Goal: Task Accomplishment & Management: Manage account settings

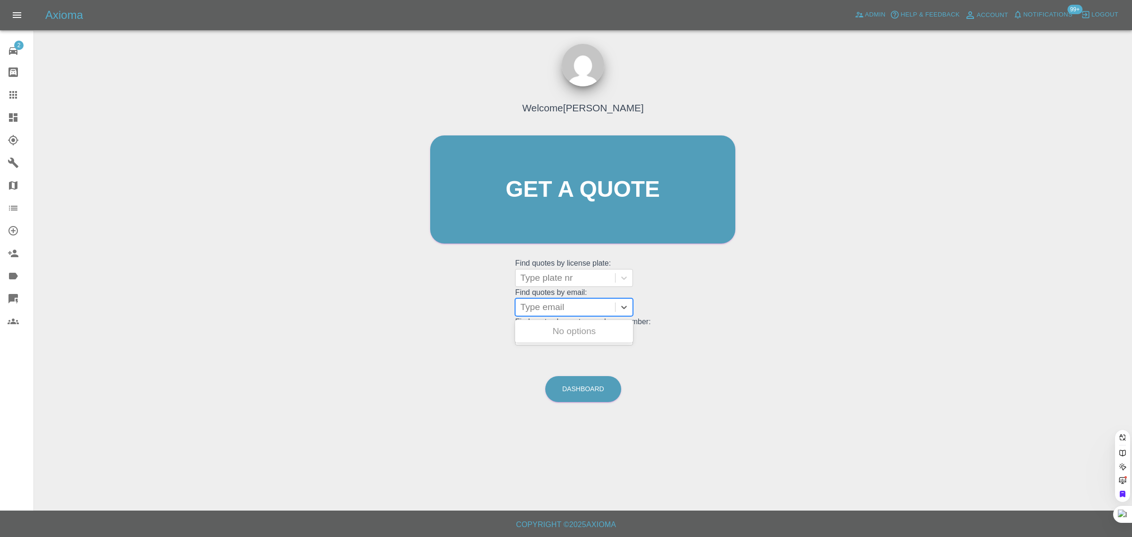
click at [555, 312] on div at bounding box center [565, 306] width 90 height 13
paste input "chris.poyser@btinternet.com"
type input "chris.poyser@btinternet.co"
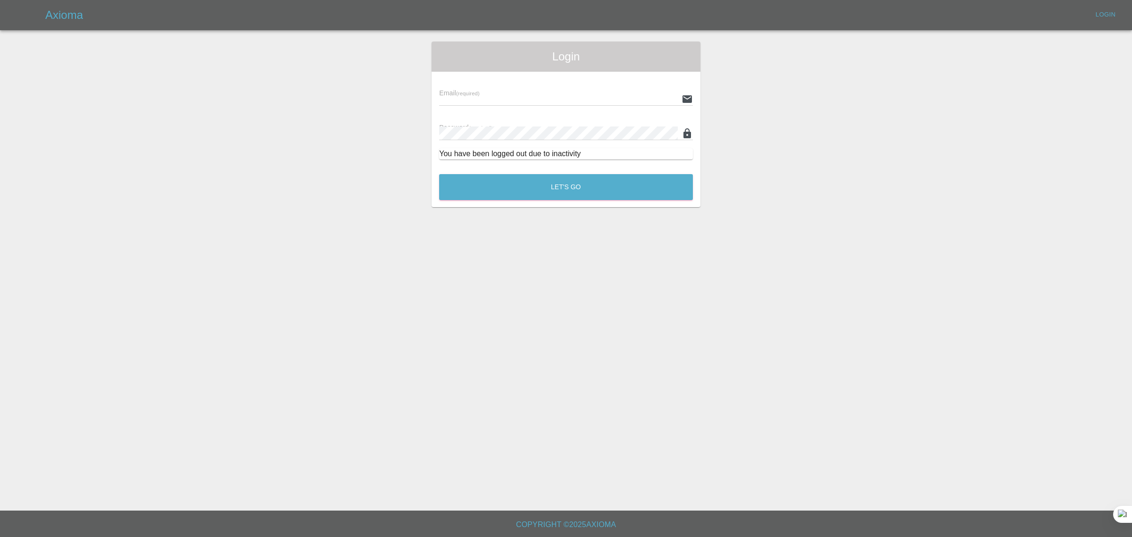
type input "bookkeeping@fifoaccounting.com"
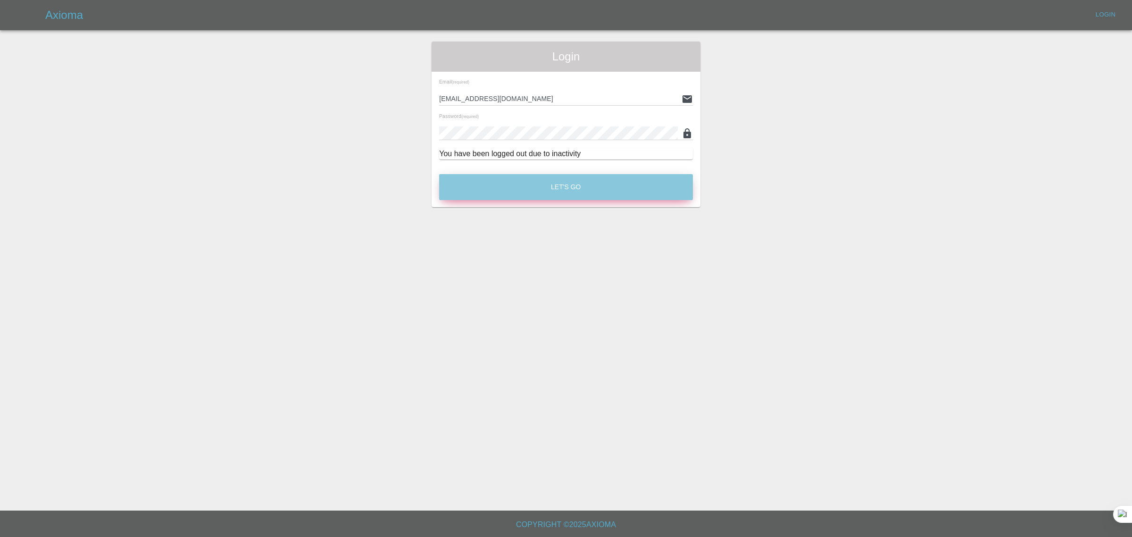
click at [546, 187] on button "Let's Go" at bounding box center [566, 187] width 254 height 26
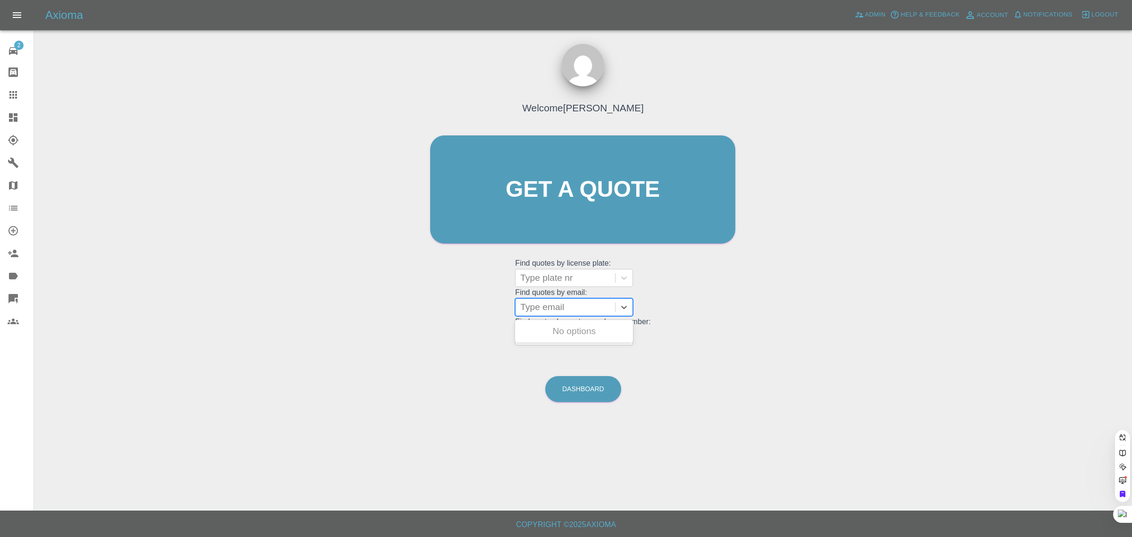
click at [576, 307] on div at bounding box center [565, 306] width 90 height 13
paste input "chris.poyser@btinternet.com"
type input "chris.poyser@btinternet.co"
click at [566, 333] on div "J31 CDP, Finished" at bounding box center [574, 331] width 118 height 19
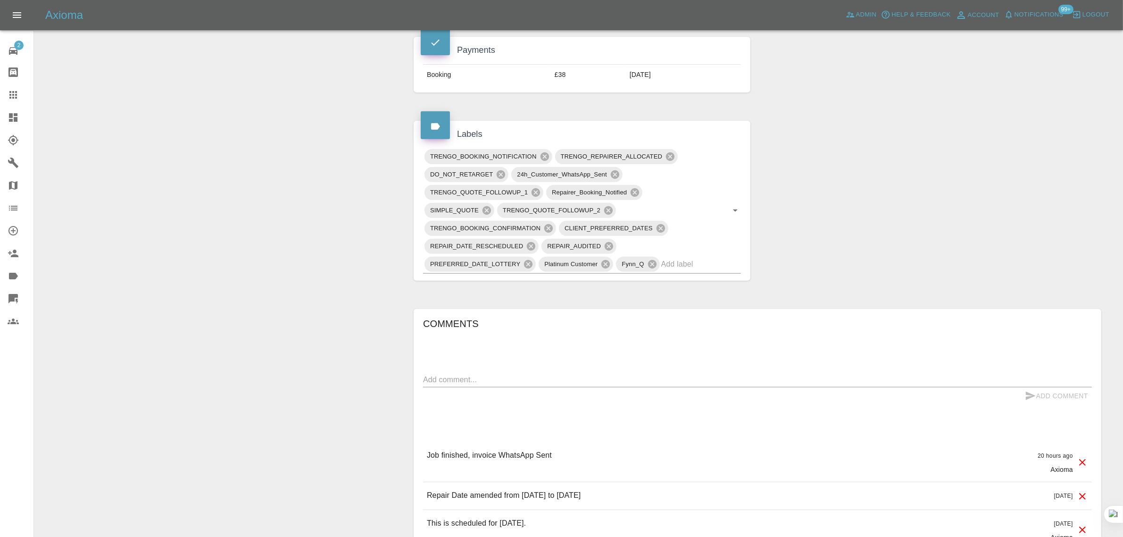
scroll to position [472, 0]
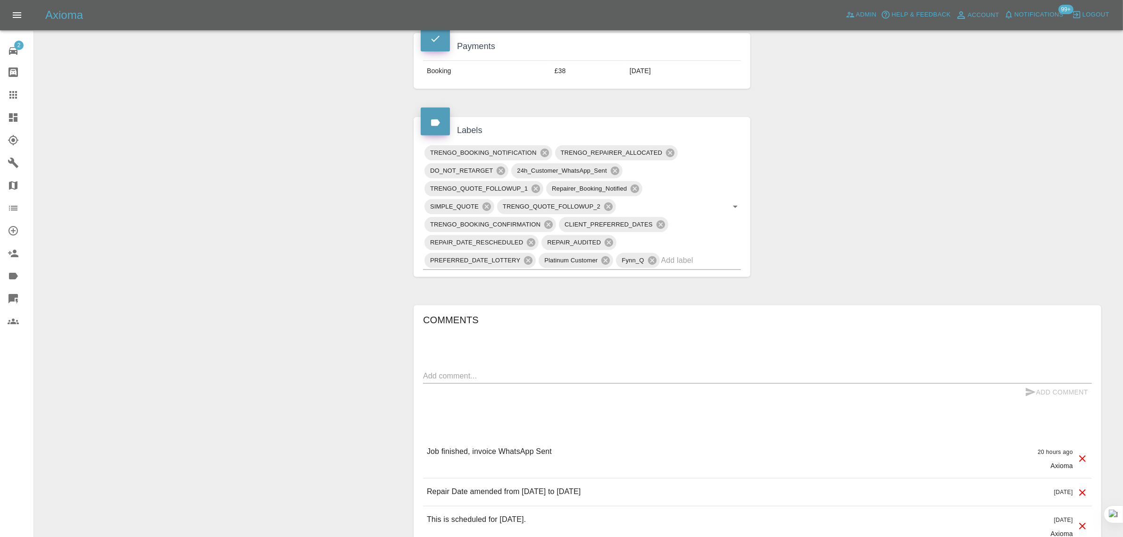
click at [22, 93] on div at bounding box center [21, 94] width 26 height 11
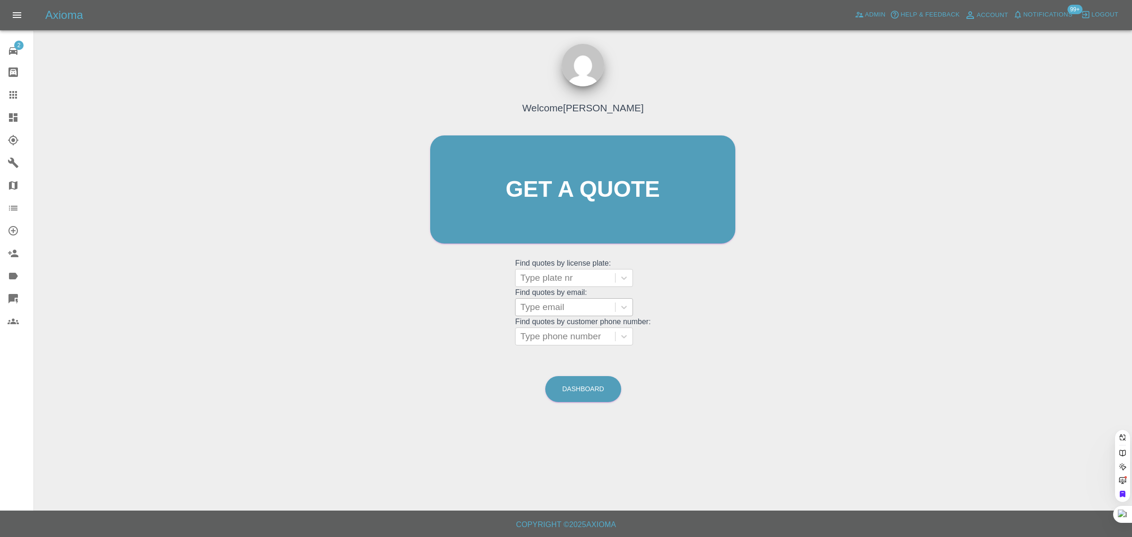
click at [550, 311] on div at bounding box center [565, 306] width 90 height 13
paste input "traceywoodcock1@sky.com"
type input "traceywoodcock1@sky.com"
click at [565, 335] on div "LJ18WRD, Awaiting Repair" at bounding box center [574, 337] width 118 height 30
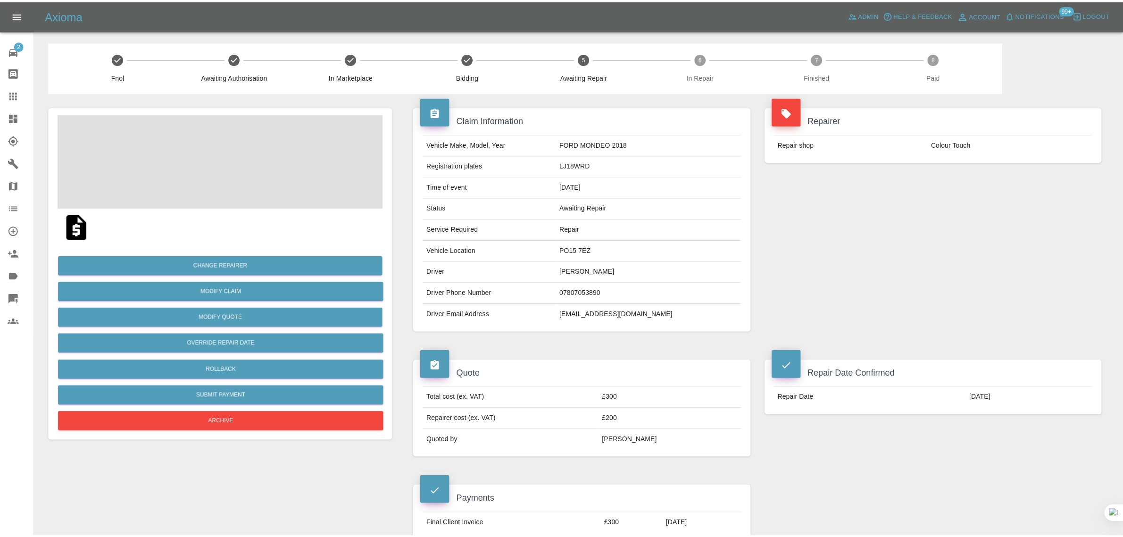
scroll to position [413, 0]
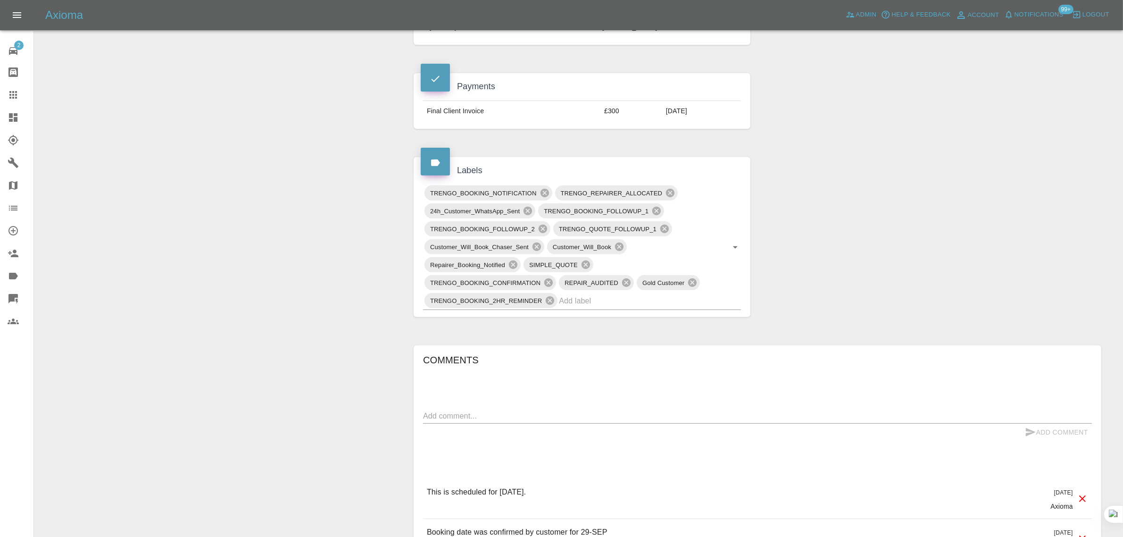
click at [512, 426] on div "Add Comment" at bounding box center [757, 432] width 669 height 17
click at [521, 418] on textarea at bounding box center [757, 415] width 669 height 11
paste textarea "I have been advised by the repairer that he would be unable to repair my vehicl…"
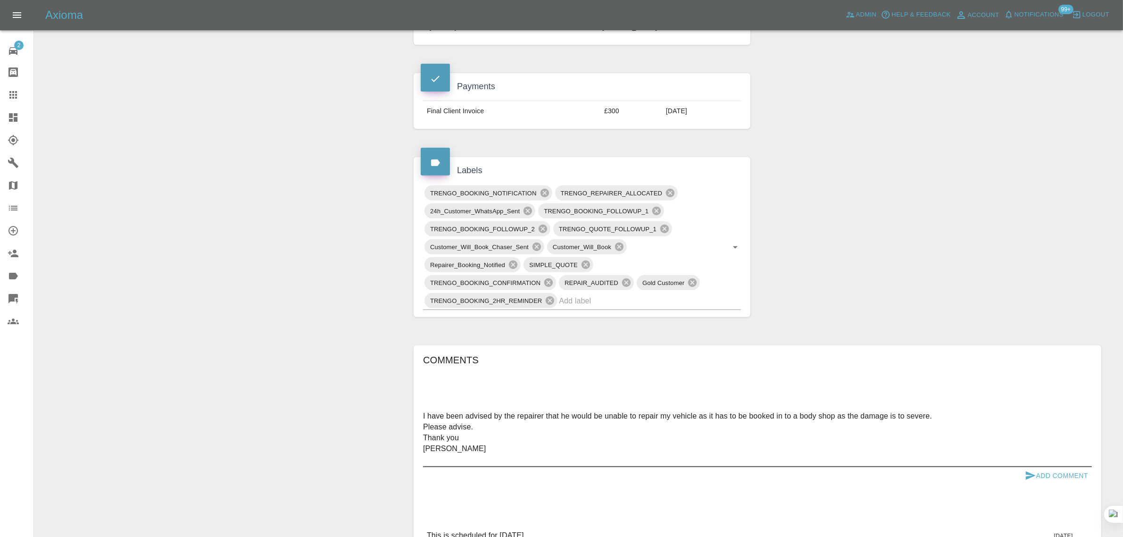
type textarea "I have been advised by the repairer that he would be unable to repair my vehicl…"
click at [1049, 479] on button "Add Comment" at bounding box center [1056, 475] width 71 height 17
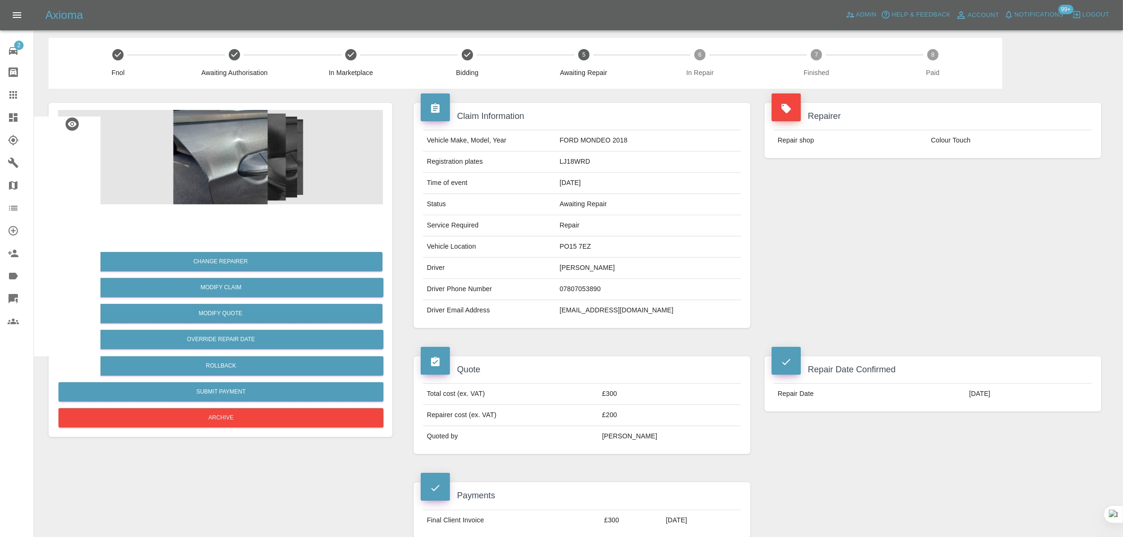
scroll to position [0, 0]
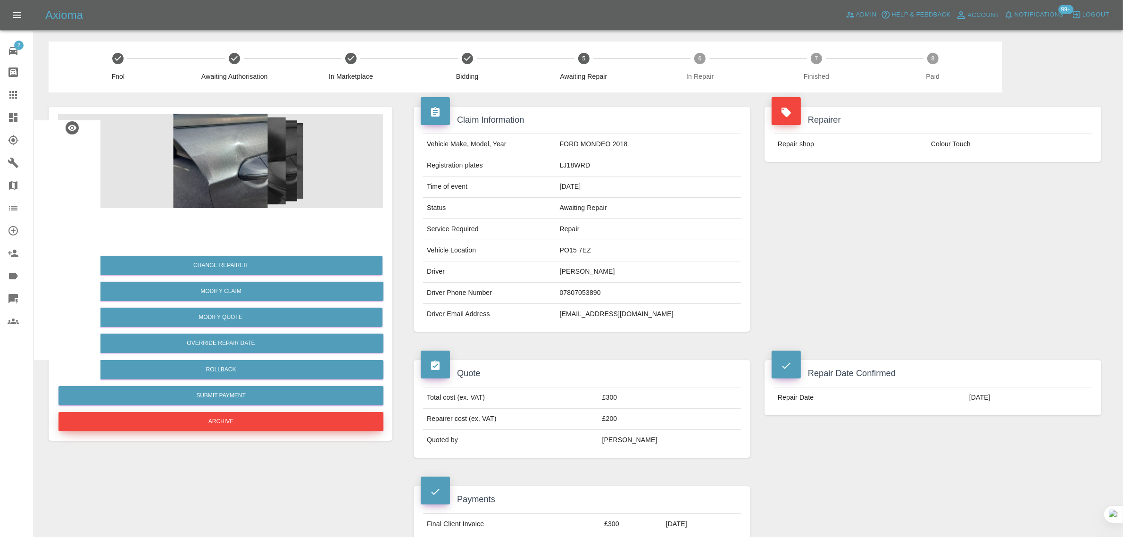
click at [190, 419] on button "Archive" at bounding box center [220, 421] width 325 height 19
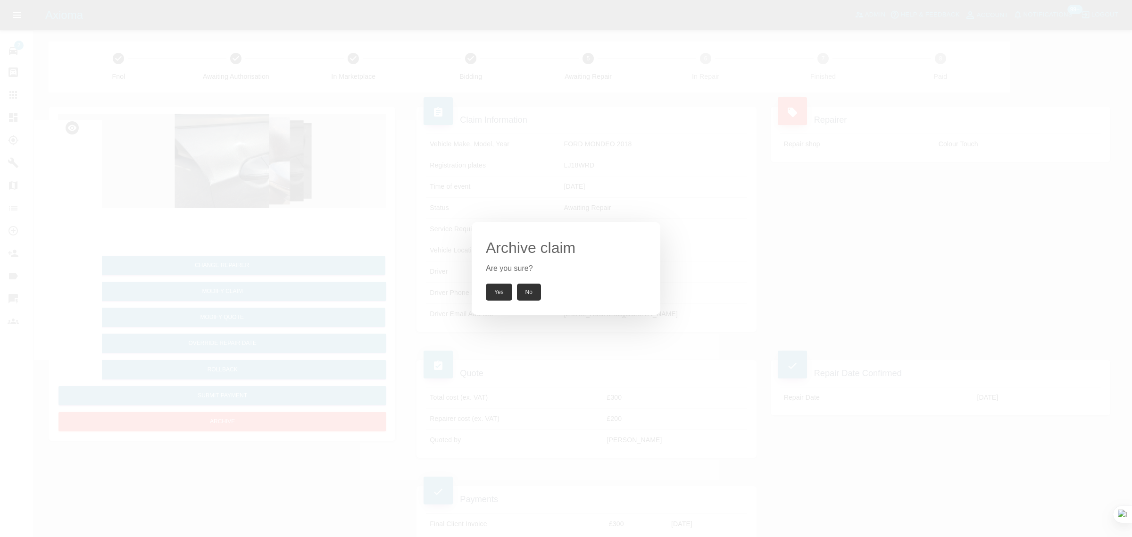
click at [500, 293] on button "Yes" at bounding box center [499, 291] width 26 height 17
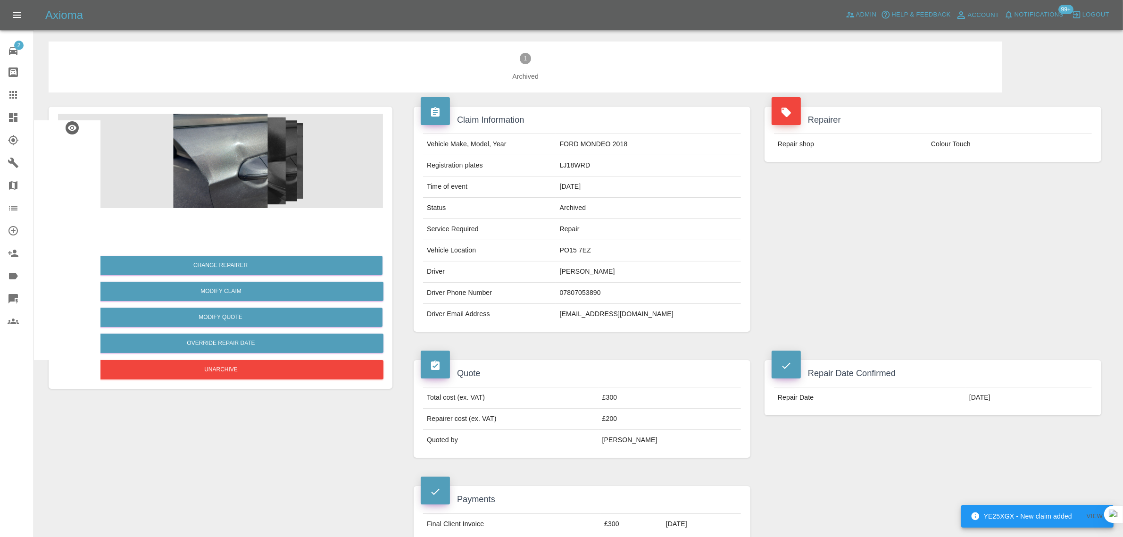
scroll to position [354, 0]
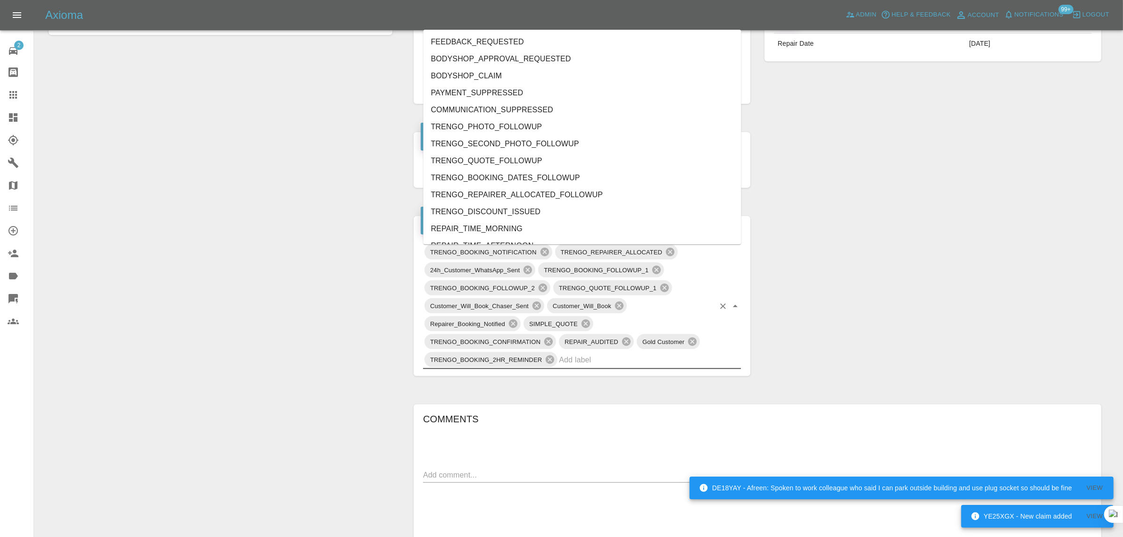
click at [621, 362] on input "text" at bounding box center [637, 359] width 156 height 15
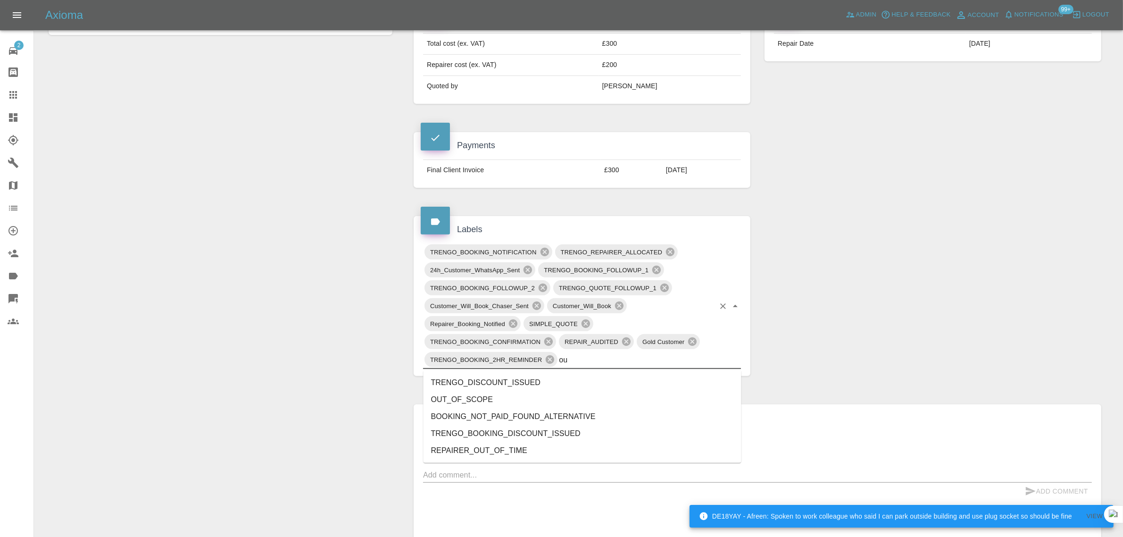
type input "out"
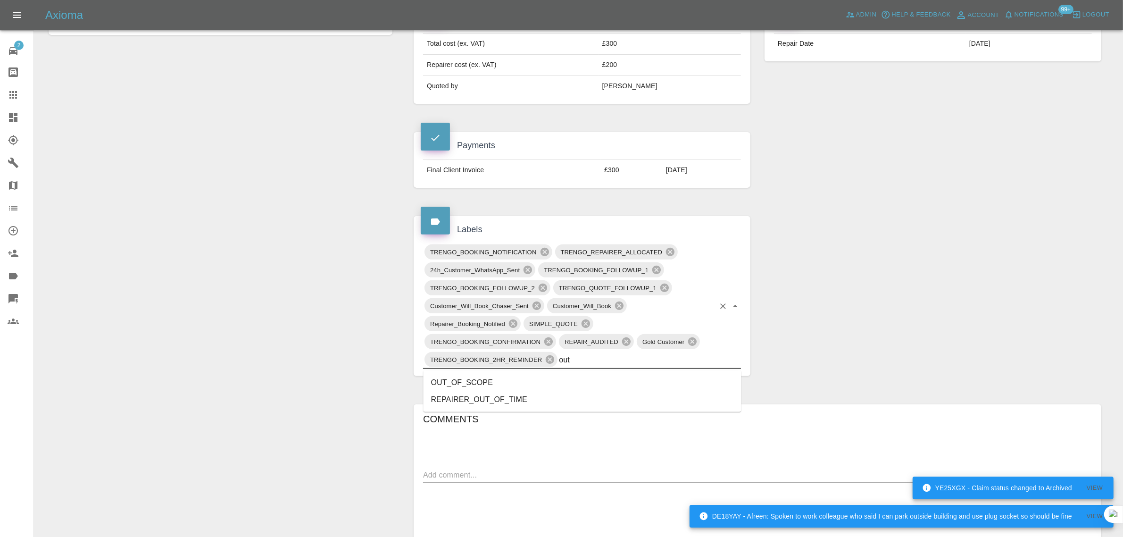
click at [468, 375] on li "OUT_OF_SCOPE" at bounding box center [583, 382] width 318 height 17
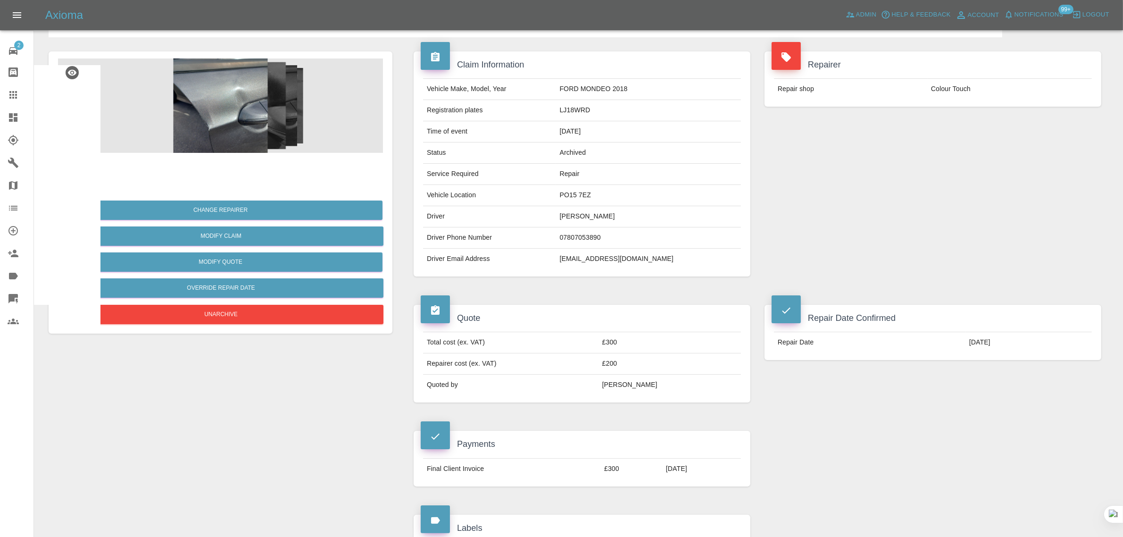
scroll to position [0, 0]
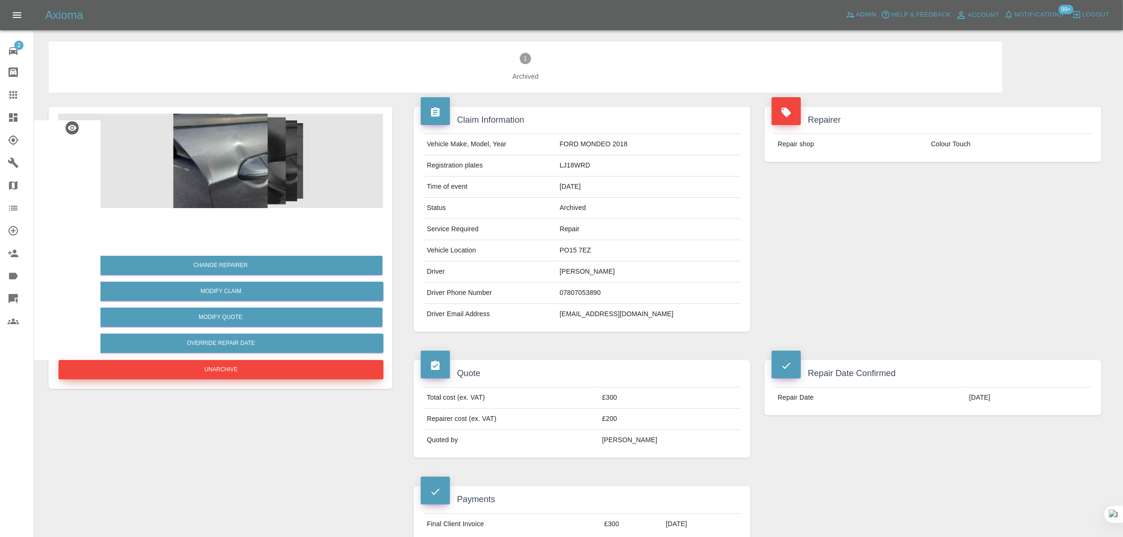
click at [273, 369] on button "Unarchive" at bounding box center [220, 369] width 325 height 19
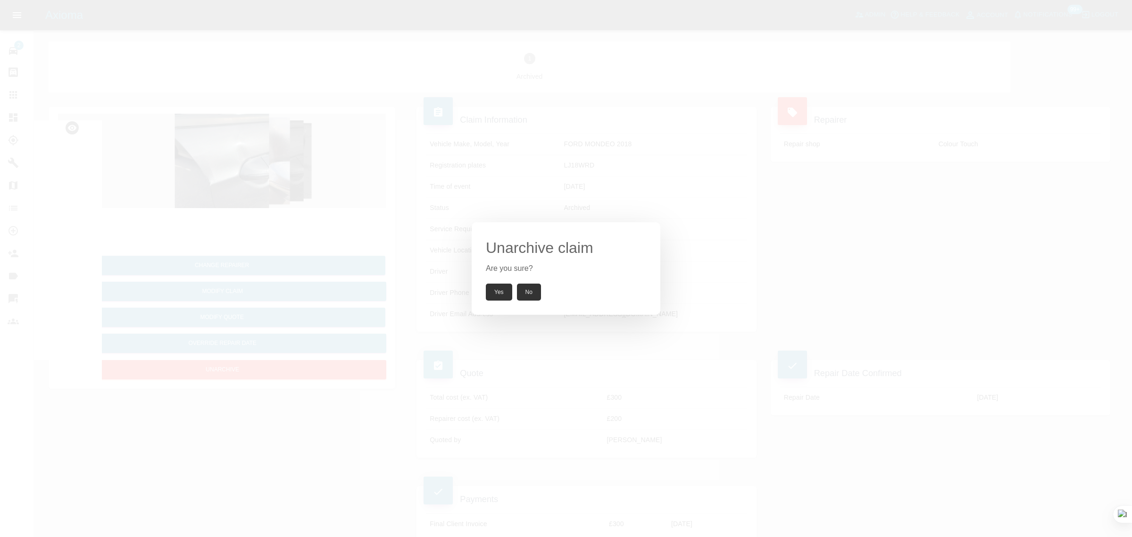
click at [492, 291] on button "Yes" at bounding box center [499, 291] width 26 height 17
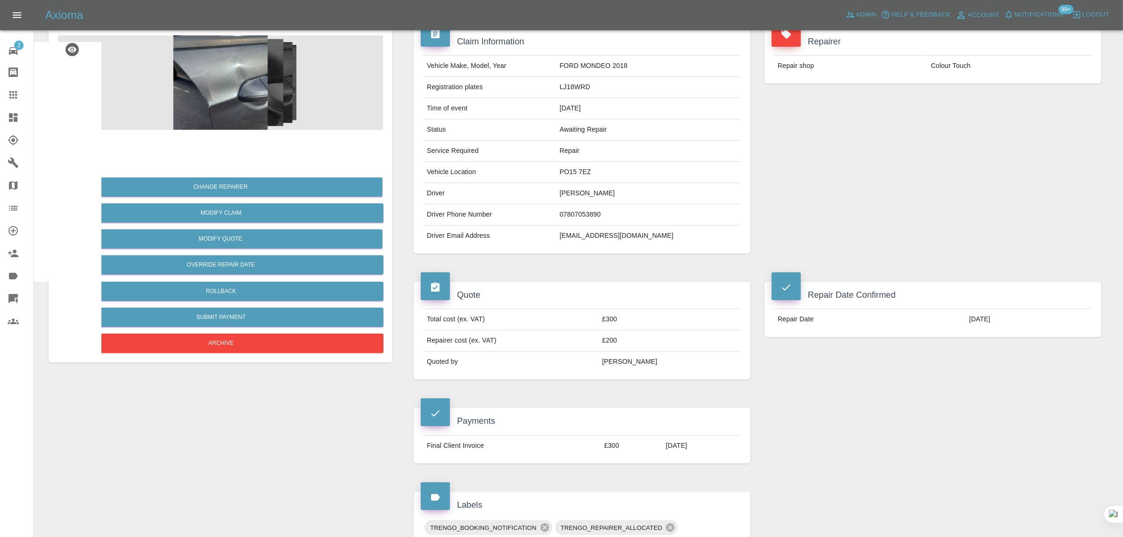
scroll to position [236, 0]
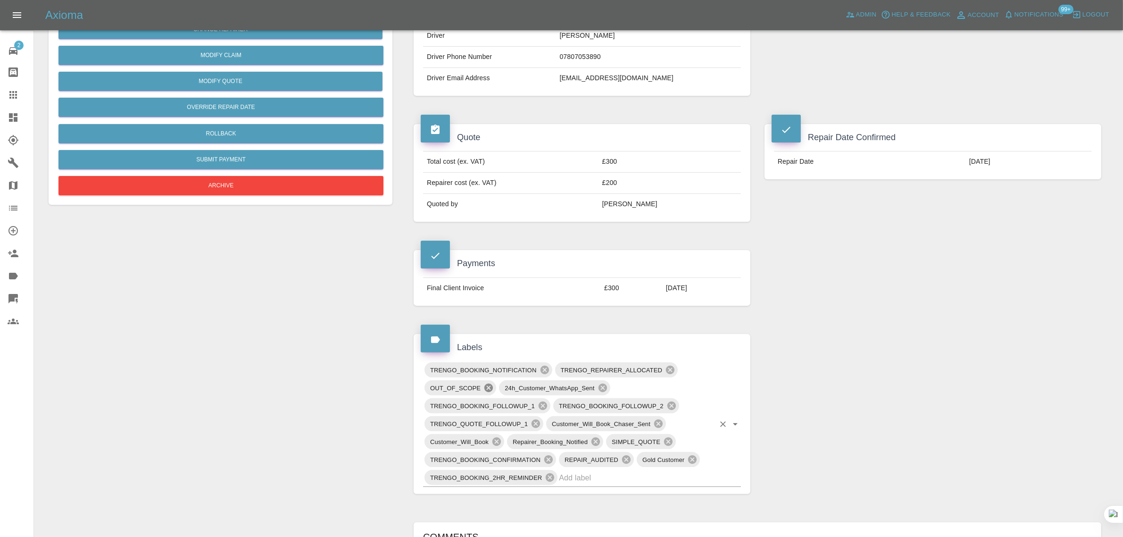
click at [487, 392] on icon at bounding box center [488, 387] width 8 height 8
click at [4, 92] on link "Claims" at bounding box center [16, 94] width 33 height 23
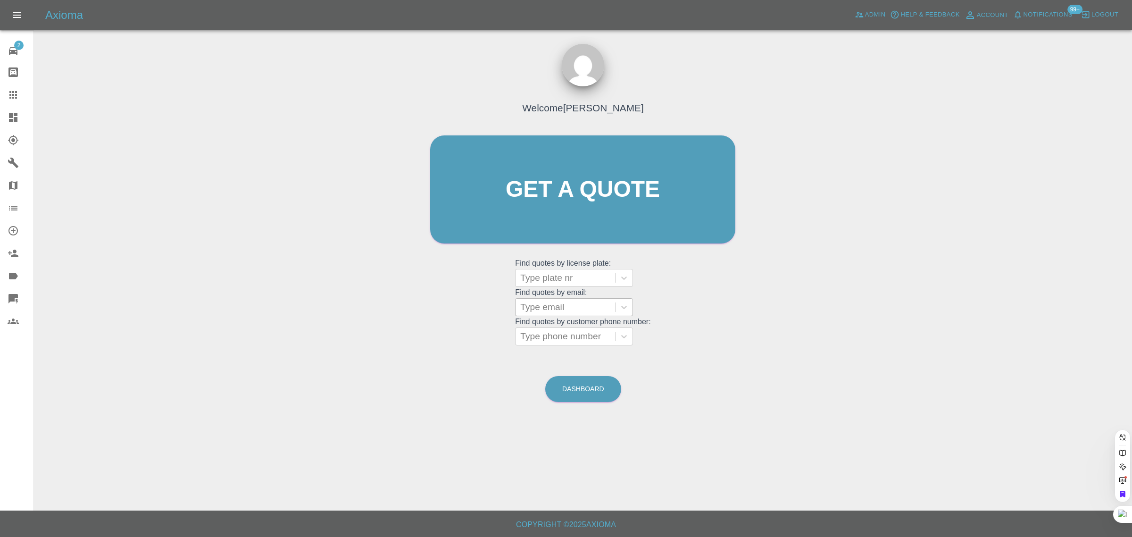
click at [522, 305] on div "Type email" at bounding box center [566, 307] width 100 height 17
paste input "Richard.Hilton@fsp.co.uk"
type input "Richard.Hilton@fsp.co.uk"
click at [591, 335] on div "BU20 TXT, Awaiting Authorisation" at bounding box center [574, 337] width 118 height 30
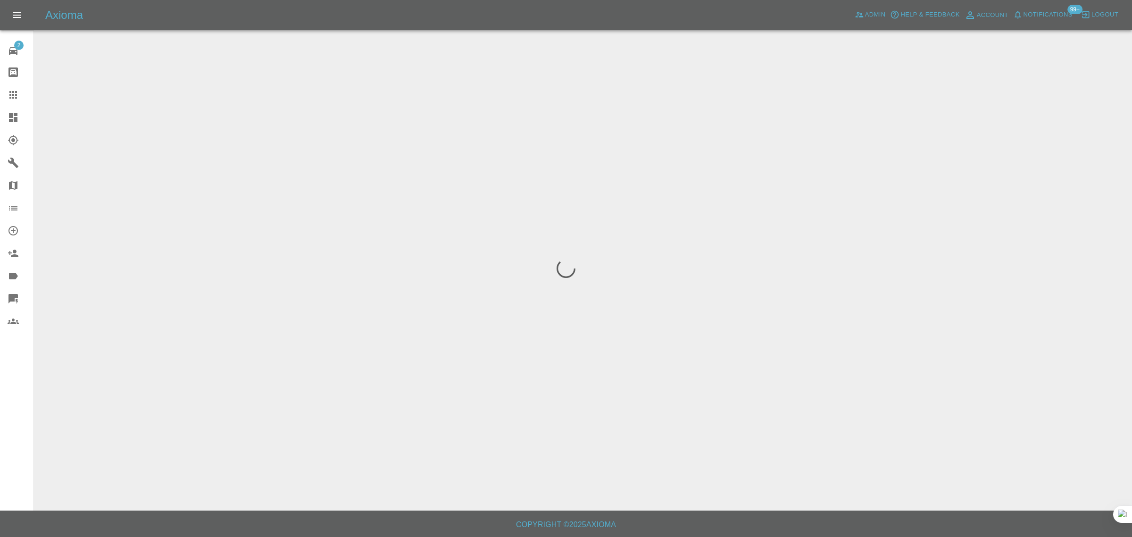
click at [24, 421] on div "2 Repair home Bodyshop home Claims Dashboard Explorer Garages Map Organization …" at bounding box center [17, 268] width 34 height 537
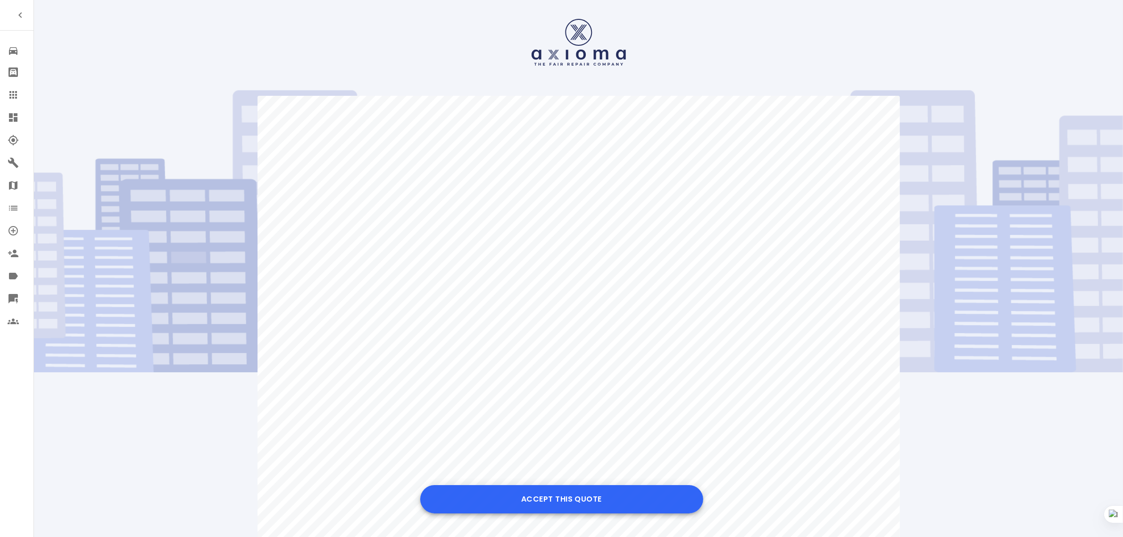
click at [522, 491] on button "Accept this Quote" at bounding box center [561, 499] width 283 height 28
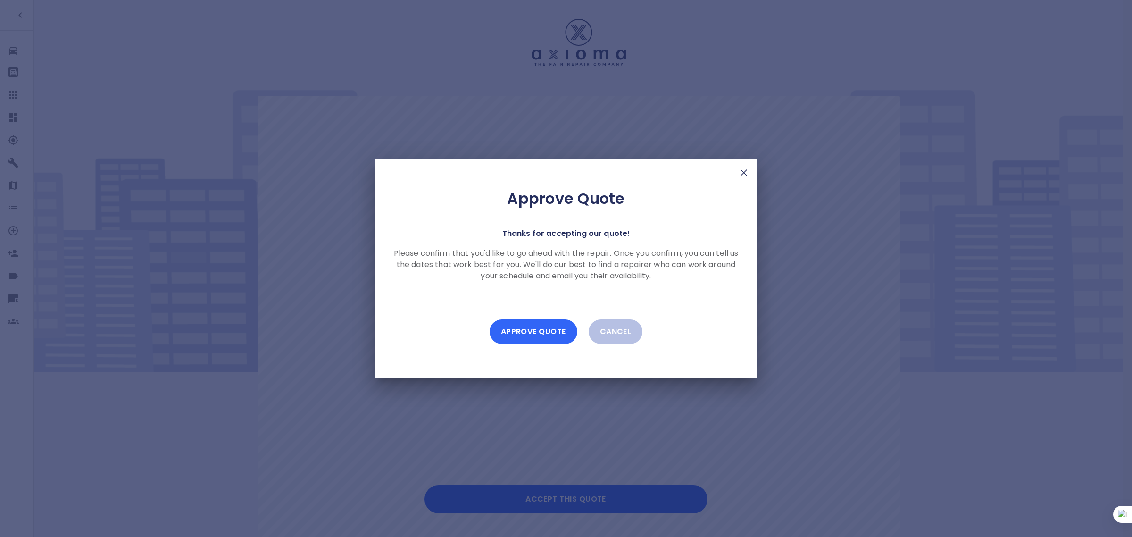
click at [527, 327] on button "Approve Quote" at bounding box center [534, 331] width 88 height 25
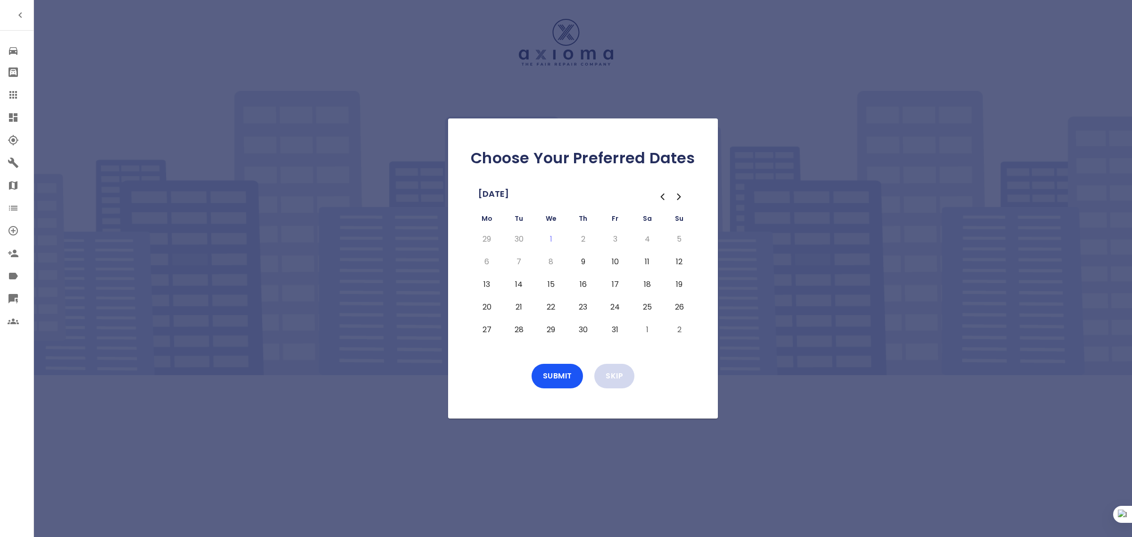
click at [632, 374] on button "Skip" at bounding box center [614, 376] width 40 height 25
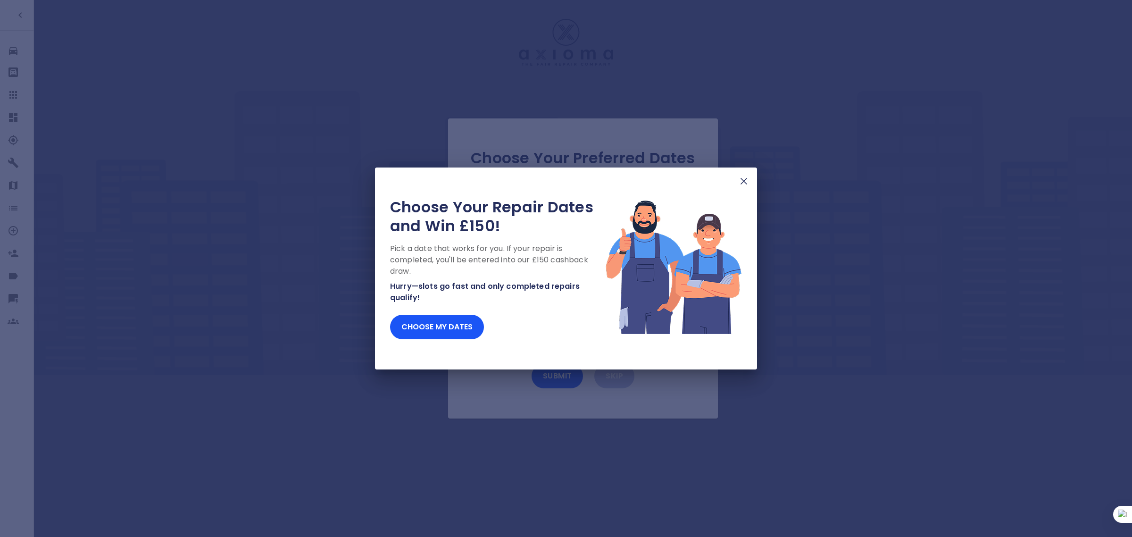
click at [748, 183] on img at bounding box center [743, 180] width 11 height 11
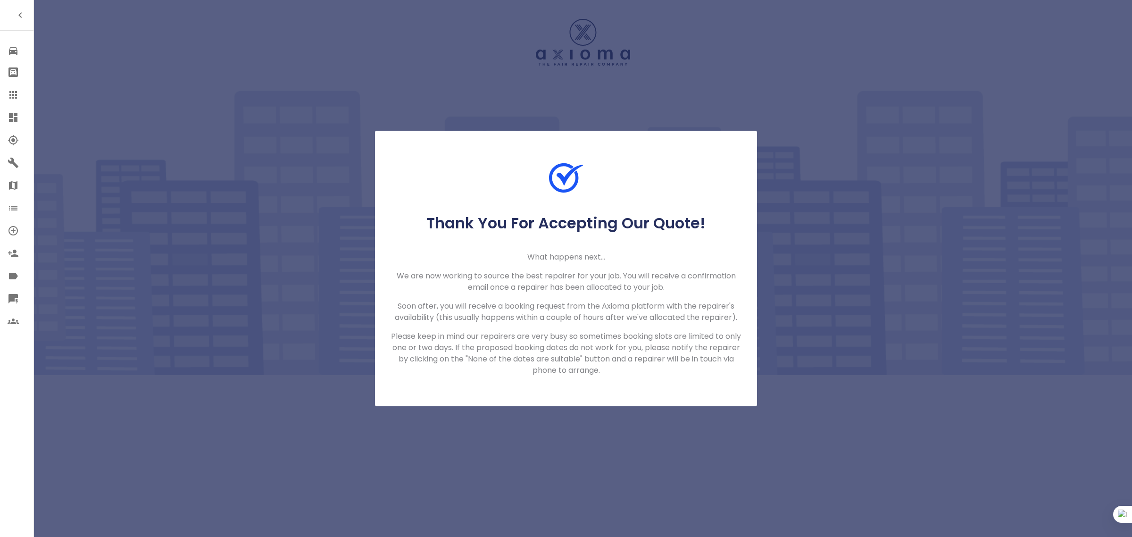
click at [15, 102] on link "Claims" at bounding box center [16, 94] width 33 height 23
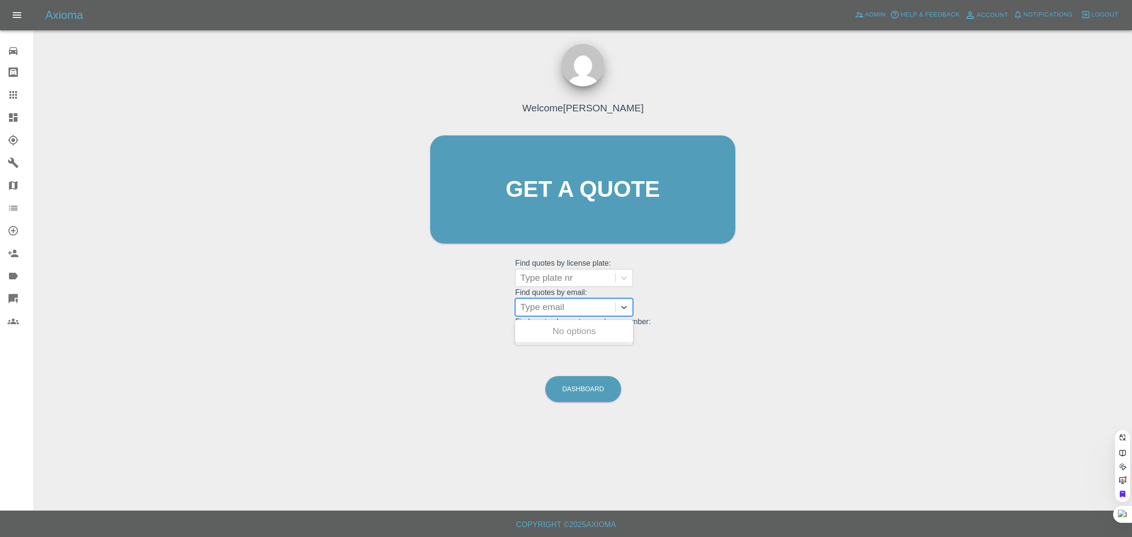
click at [560, 303] on div at bounding box center [565, 306] width 90 height 13
paste input "From: hamidaasmat"
drag, startPoint x: 550, startPoint y: 308, endPoint x: 422, endPoint y: 314, distance: 128.5
click at [432, 308] on div "Welcome Saleem Anwar Get a quote Get a quote Find quotes by license plate: Type…" at bounding box center [582, 207] width 325 height 285
type input "hamidaasma"
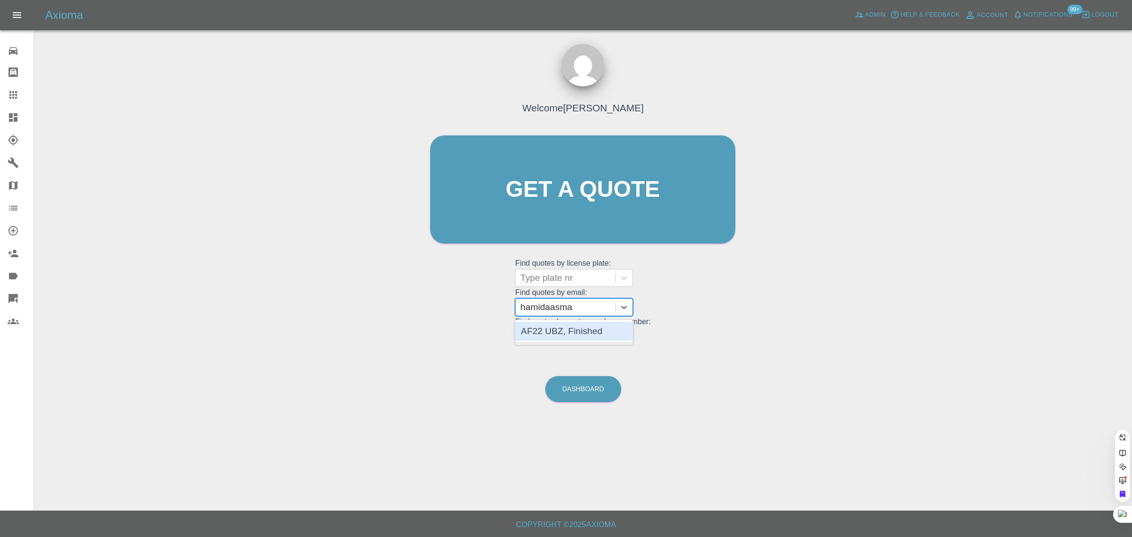
click at [559, 331] on div "AF22 UBZ, Finished" at bounding box center [574, 331] width 118 height 19
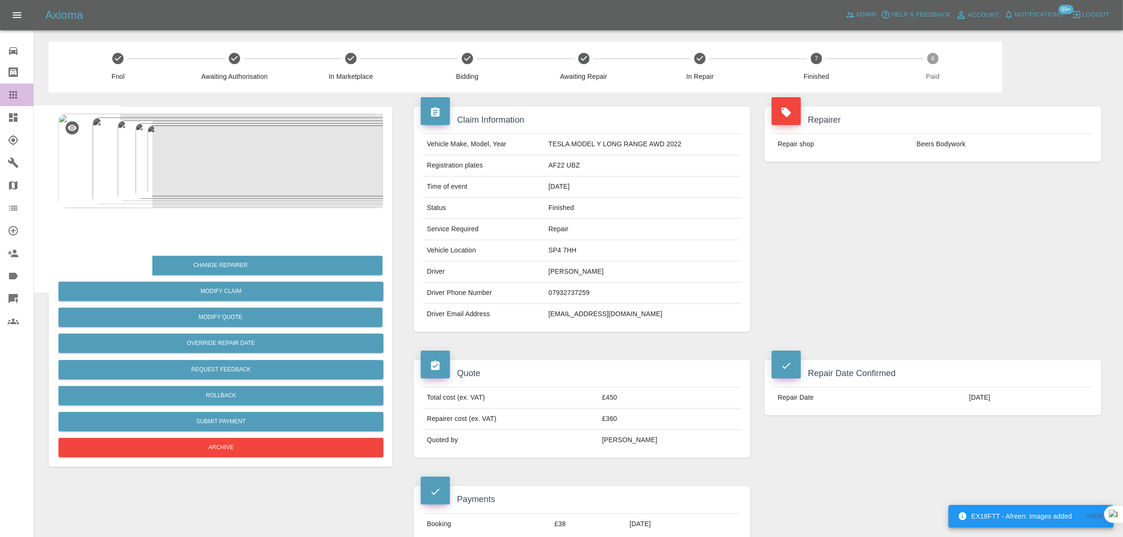
click at [22, 93] on div at bounding box center [21, 94] width 26 height 11
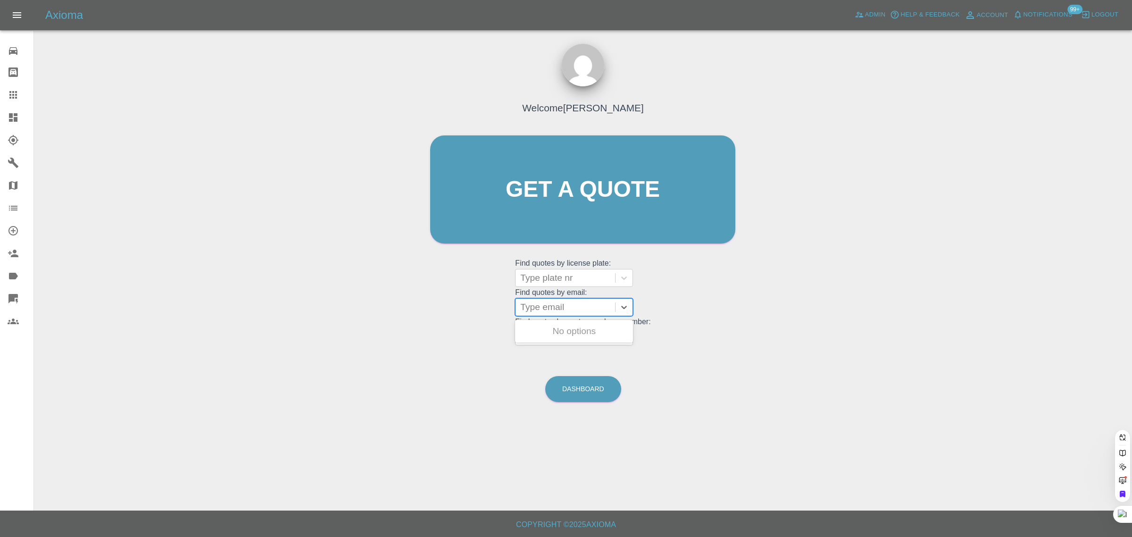
click at [550, 312] on div at bounding box center [565, 306] width 90 height 13
paste input "berthics@gmail.com"
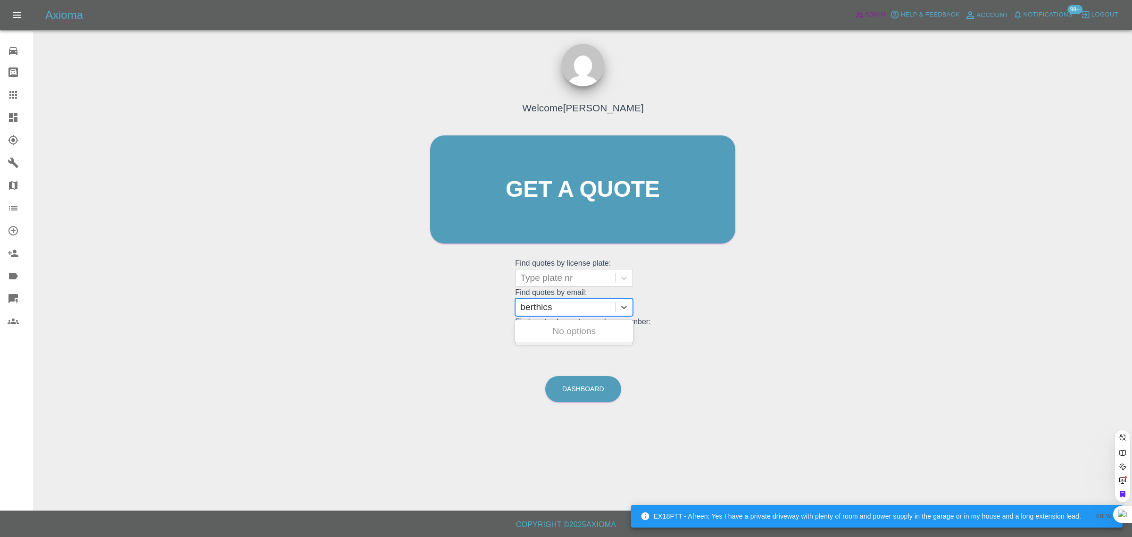
type input "berthics"
click at [869, 10] on span "Admin" at bounding box center [875, 14] width 21 height 11
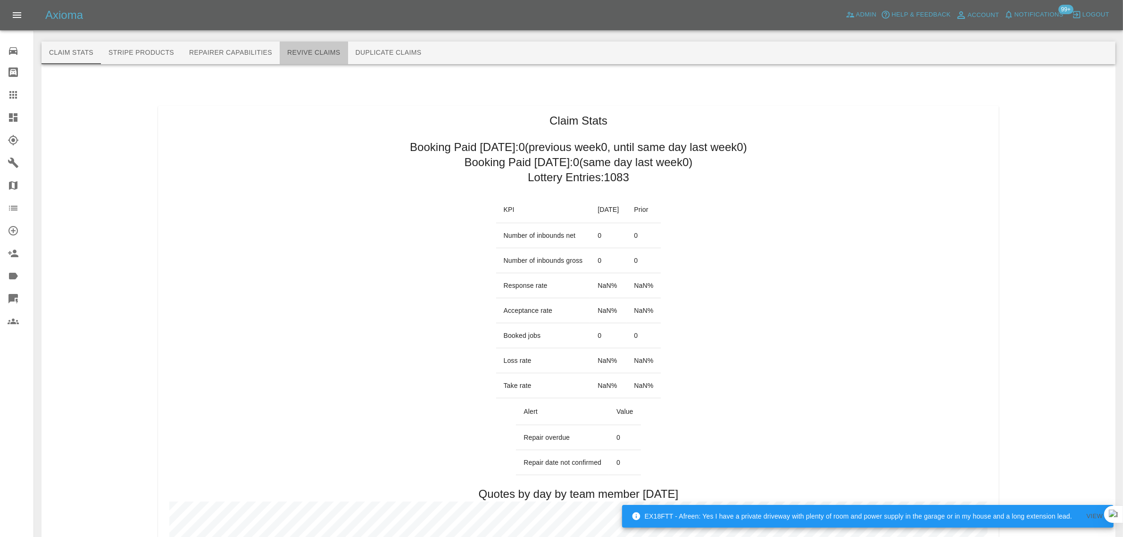
click at [302, 49] on button "Revive Claims" at bounding box center [314, 53] width 68 height 23
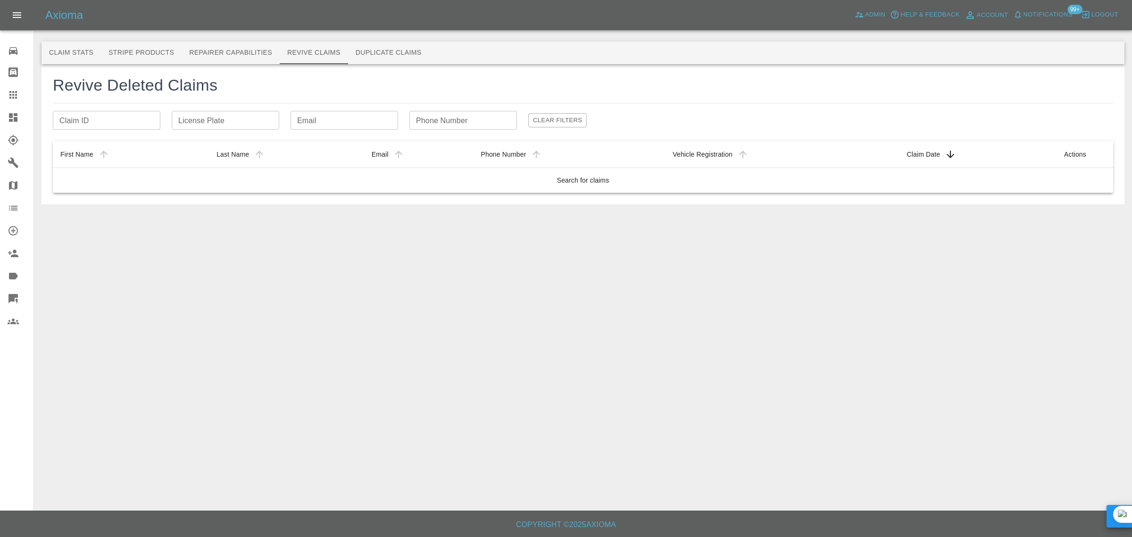
click at [308, 117] on input "Email" at bounding box center [345, 120] width 108 height 19
paste input "berthics@gmail.com"
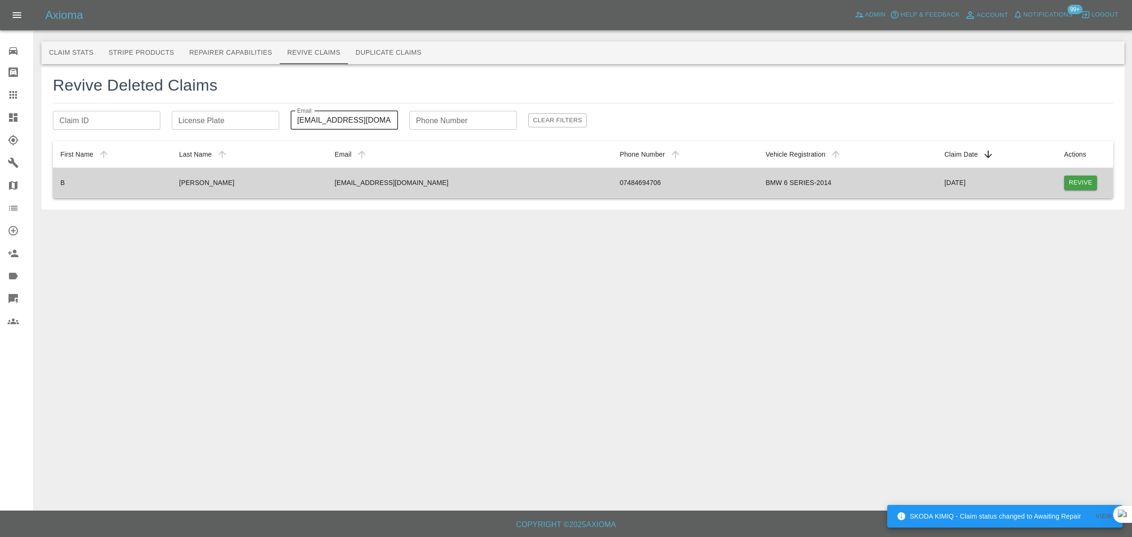
type input "berthics@gmail.com"
click at [1087, 183] on button "Revive" at bounding box center [1080, 182] width 33 height 15
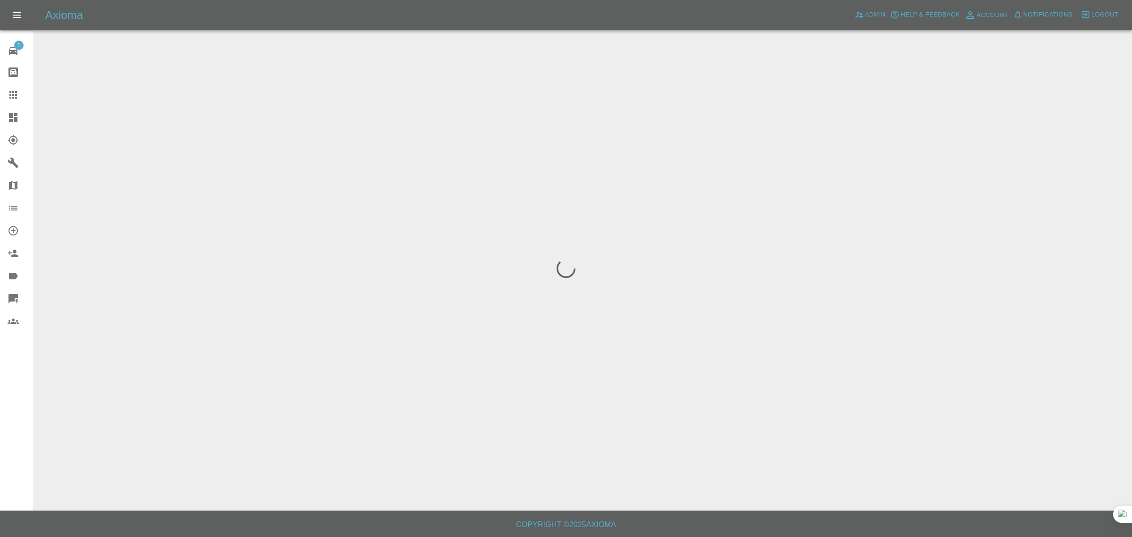
click at [12, 425] on div "1 Repair home Bodyshop home Claims Dashboard Explorer Garages Map Organization …" at bounding box center [17, 268] width 34 height 537
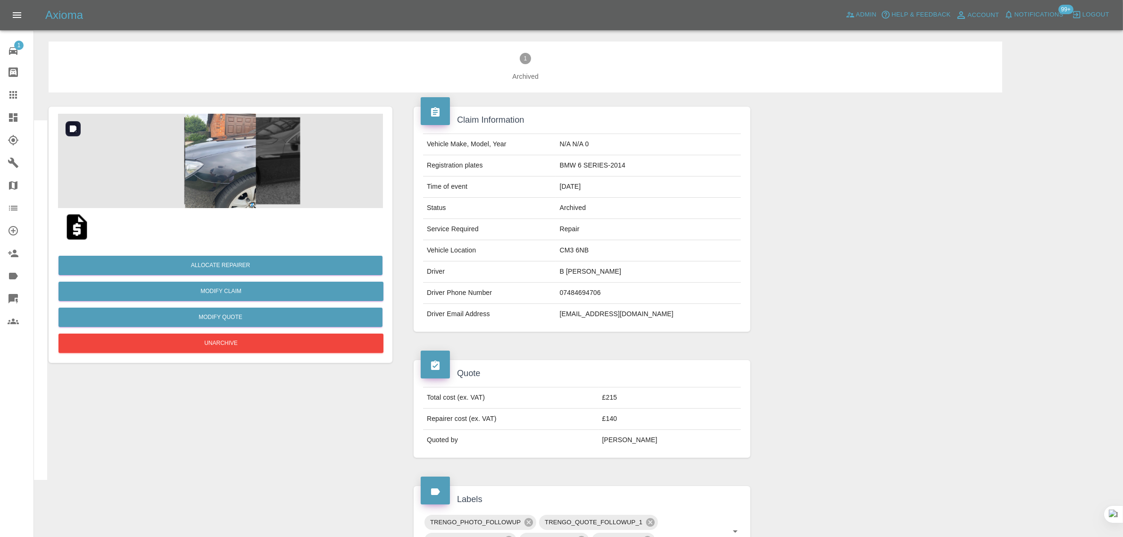
click at [214, 174] on img at bounding box center [220, 161] width 325 height 94
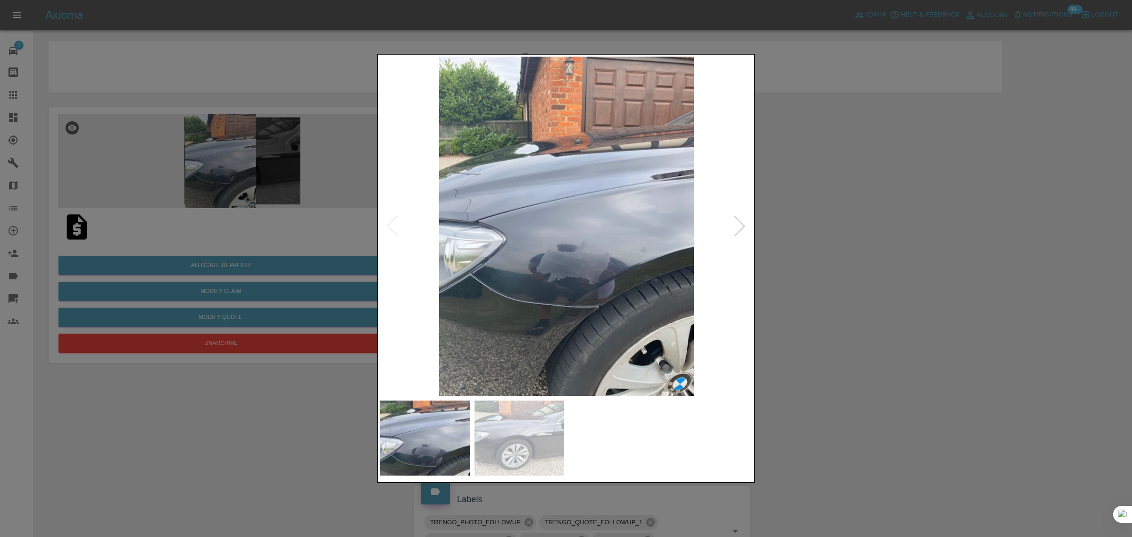
click at [823, 244] on div at bounding box center [566, 268] width 1132 height 537
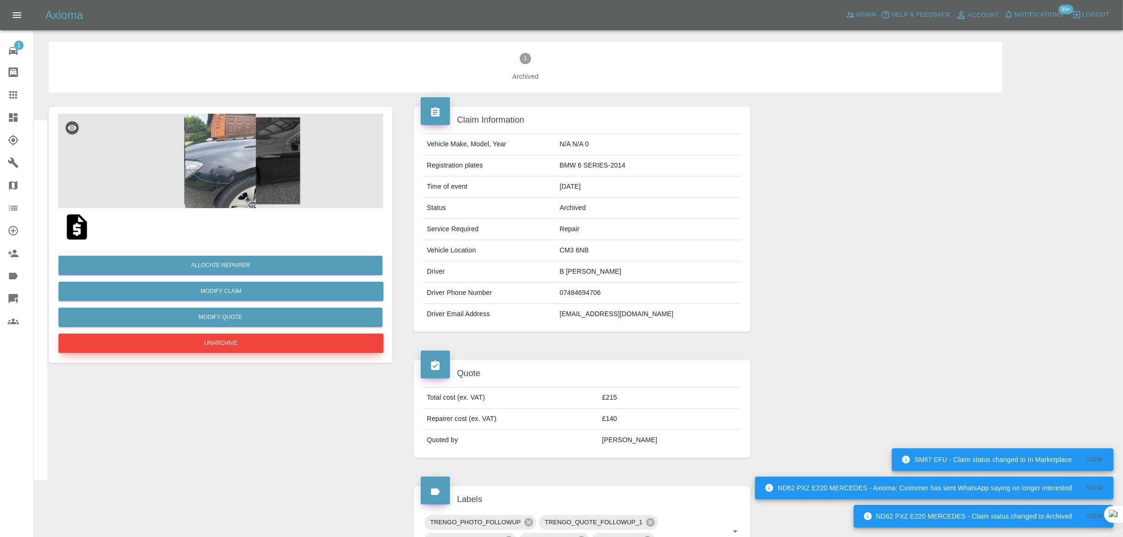
click at [218, 343] on button "Unarchive" at bounding box center [220, 342] width 325 height 19
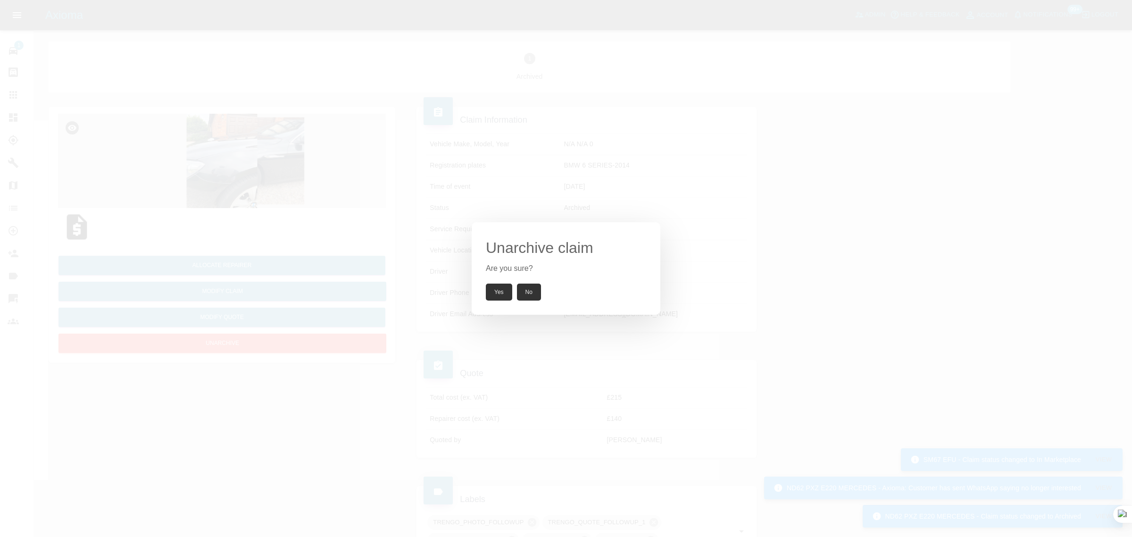
click at [502, 288] on button "Yes" at bounding box center [499, 291] width 26 height 17
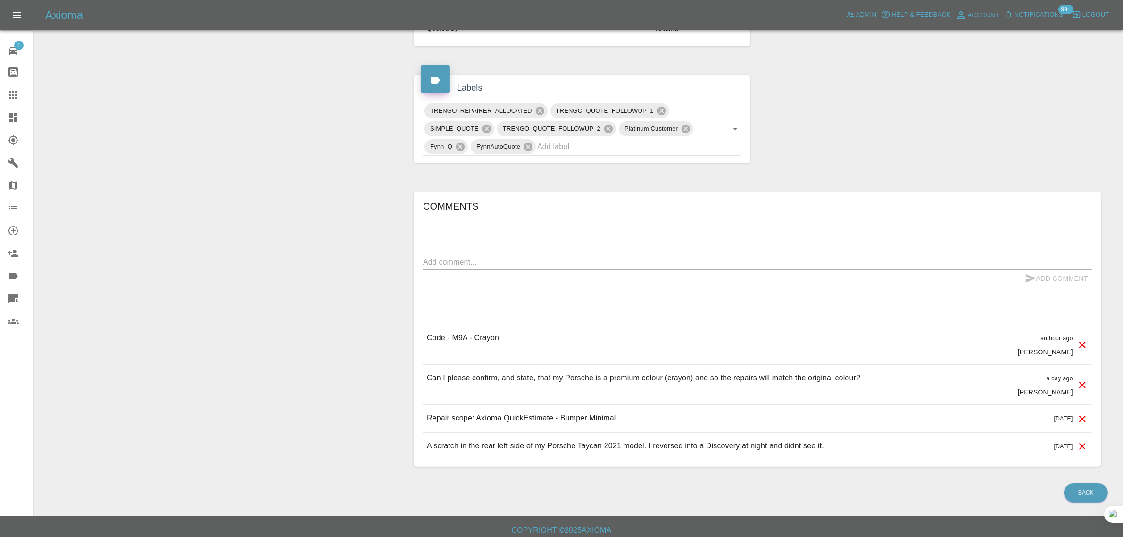
scroll to position [413, 0]
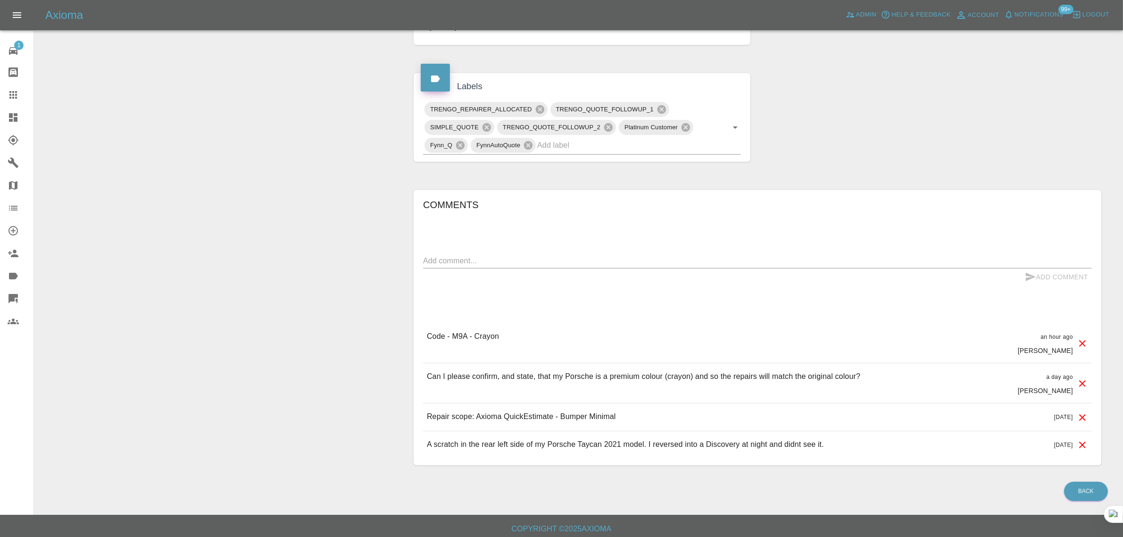
click at [13, 98] on icon at bounding box center [13, 95] width 8 height 8
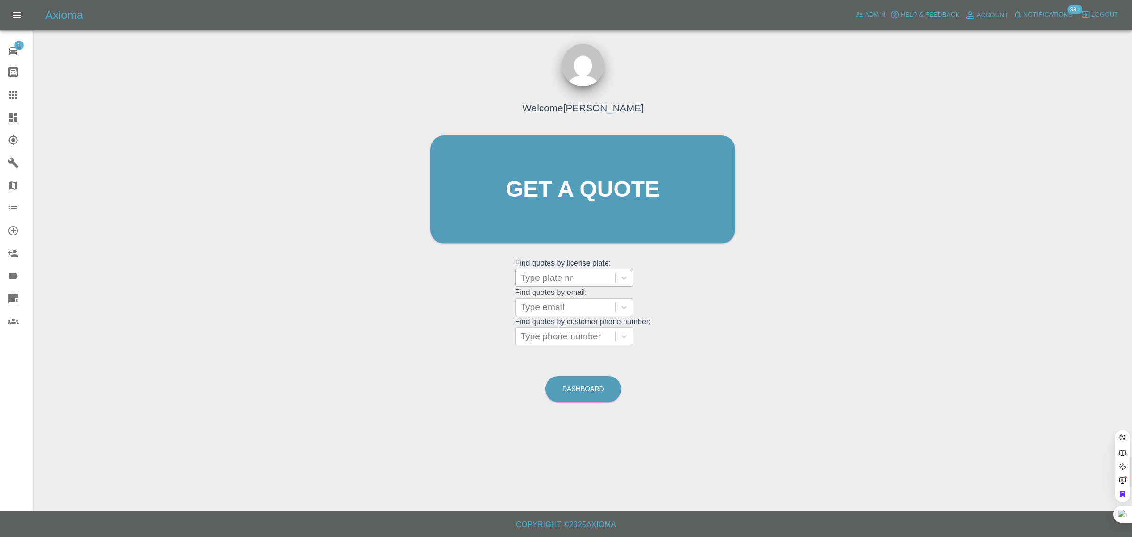
click at [552, 281] on div at bounding box center [565, 277] width 90 height 13
paste input "V25GRB"
click at [536, 278] on input "V25GRB" at bounding box center [539, 277] width 38 height 11
type input "V25 GRB"
click at [545, 298] on div "V25 GRB, Awaiting Repair" at bounding box center [574, 301] width 118 height 19
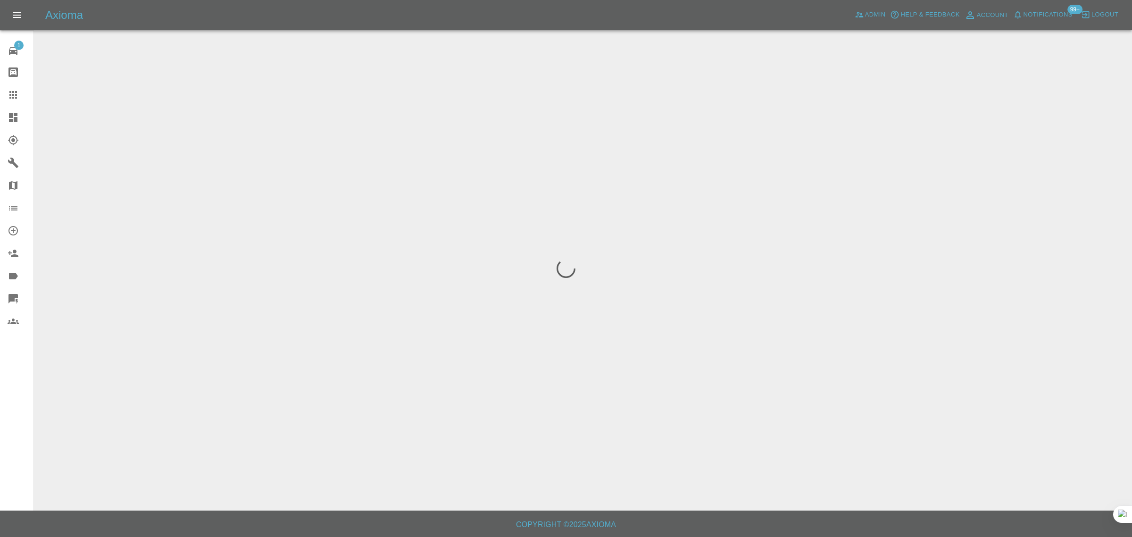
click at [3, 447] on div "1 Repair home Bodyshop home Claims Dashboard Explorer Garages Map Organization …" at bounding box center [17, 268] width 34 height 537
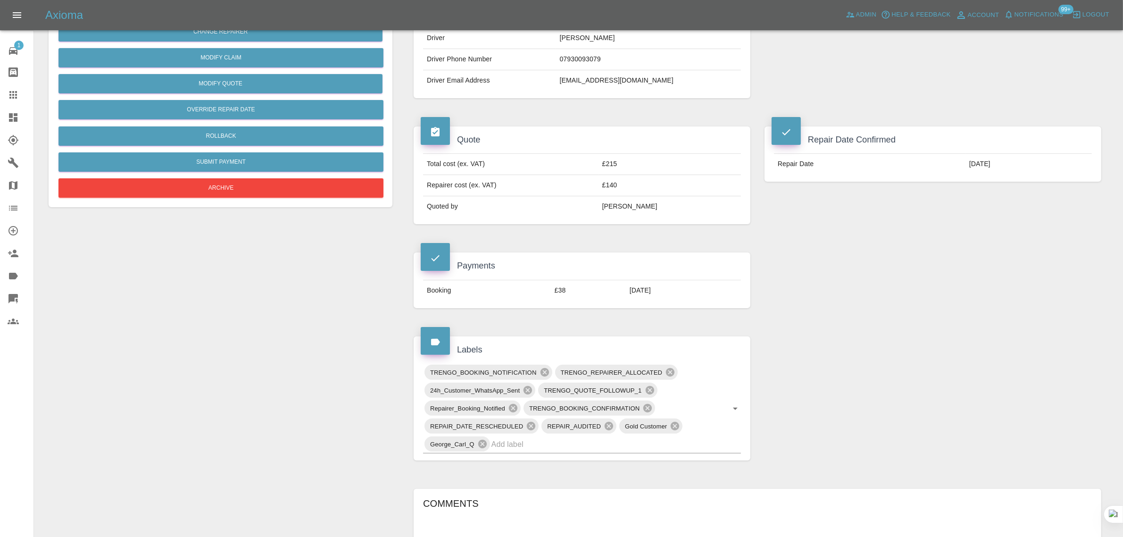
scroll to position [472, 0]
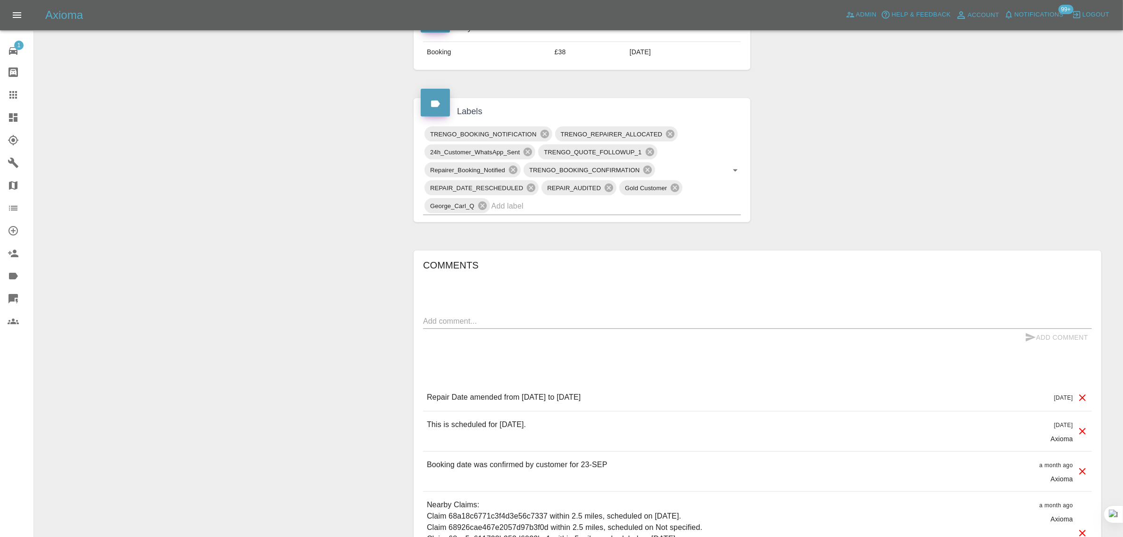
click at [579, 318] on textarea at bounding box center [757, 321] width 669 height 11
paste textarea "I wish to cancel the paint job on my car at 47 limes Ave, Horley . I have told …"
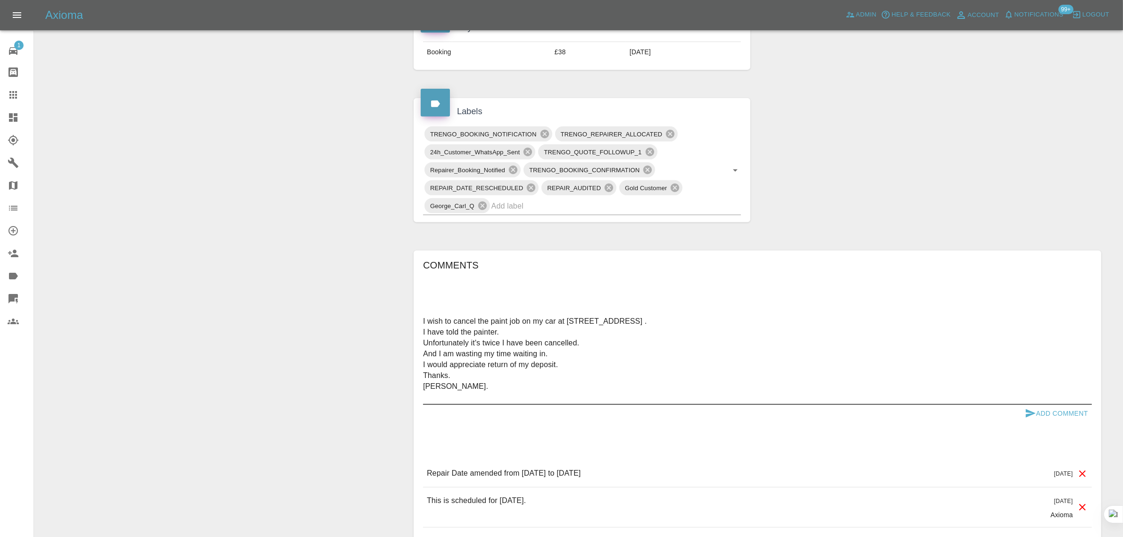
type textarea "I wish to cancel the paint job on my car at 47 limes Ave, Horley . I have told …"
click at [1065, 411] on button "Add Comment" at bounding box center [1056, 413] width 71 height 17
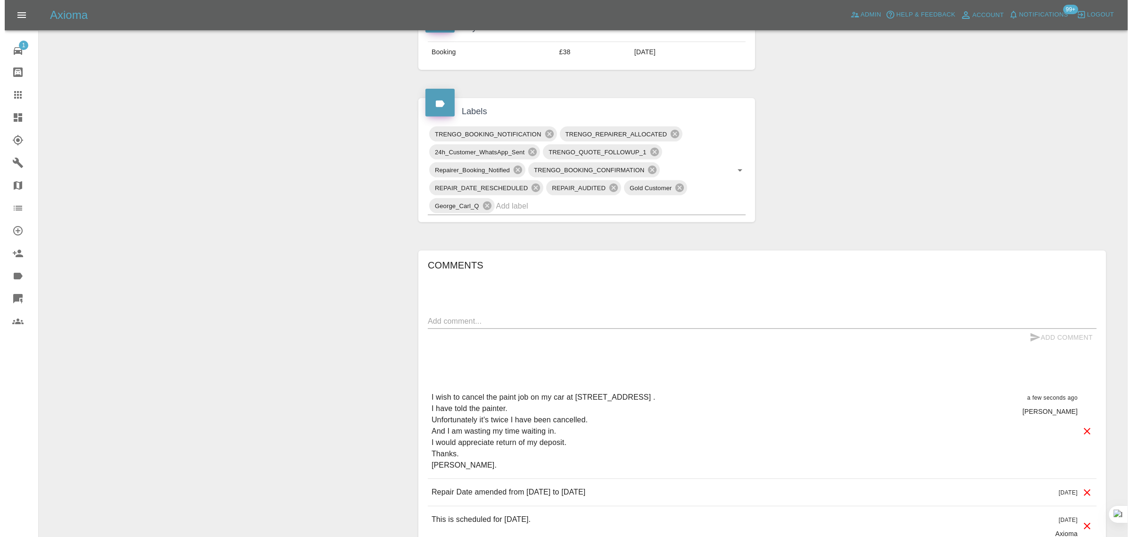
scroll to position [0, 0]
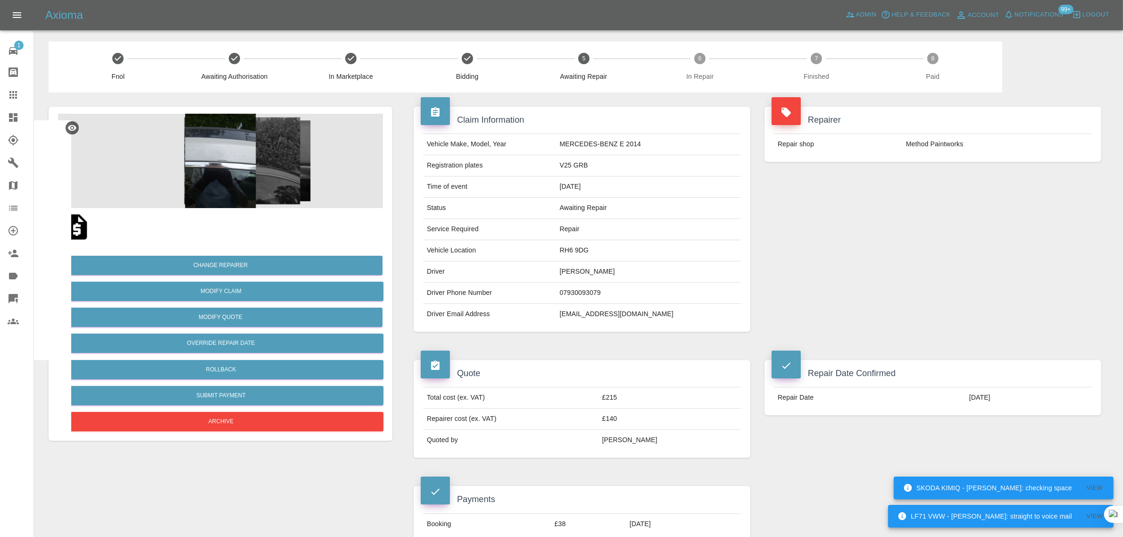
click at [15, 93] on icon at bounding box center [13, 94] width 11 height 11
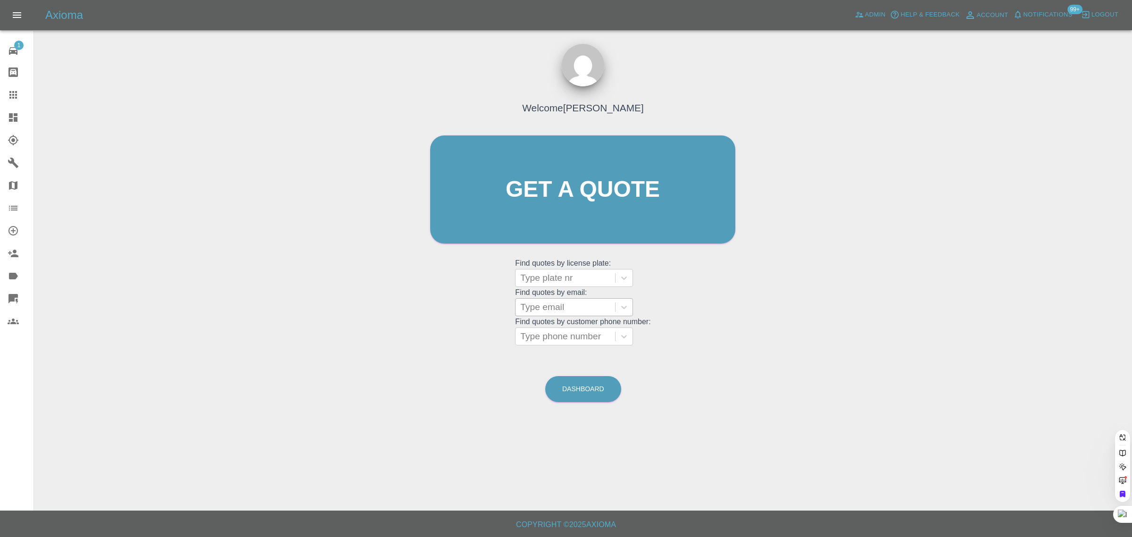
click at [555, 305] on div at bounding box center [565, 306] width 90 height 13
paste input "lisajcompton@outlook.com"
type input "lisajcompton@outlook.com"
click at [602, 326] on div "L100LSA, Awaiting Repair" at bounding box center [574, 331] width 118 height 19
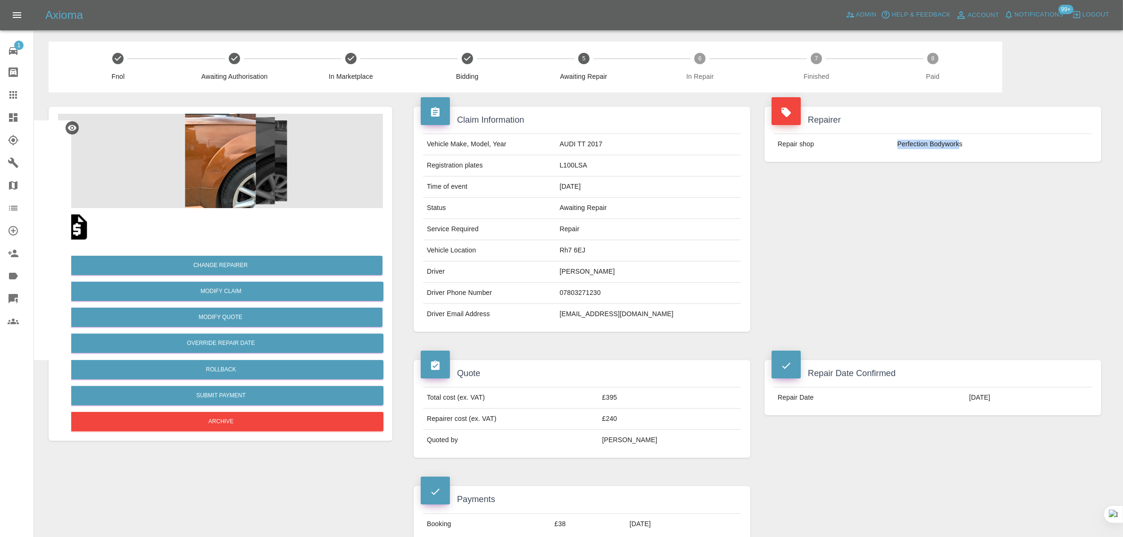
drag, startPoint x: 895, startPoint y: 142, endPoint x: 958, endPoint y: 147, distance: 62.9
click at [958, 147] on td "Perfection Bodyworks" at bounding box center [993, 144] width 198 height 21
copy td "Perfection Bodywork"
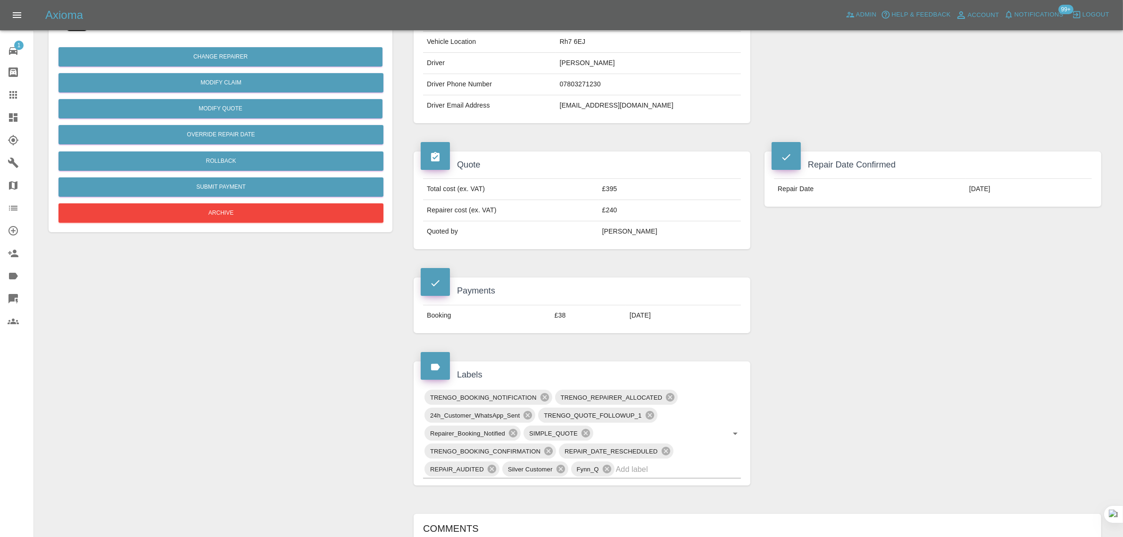
scroll to position [413, 0]
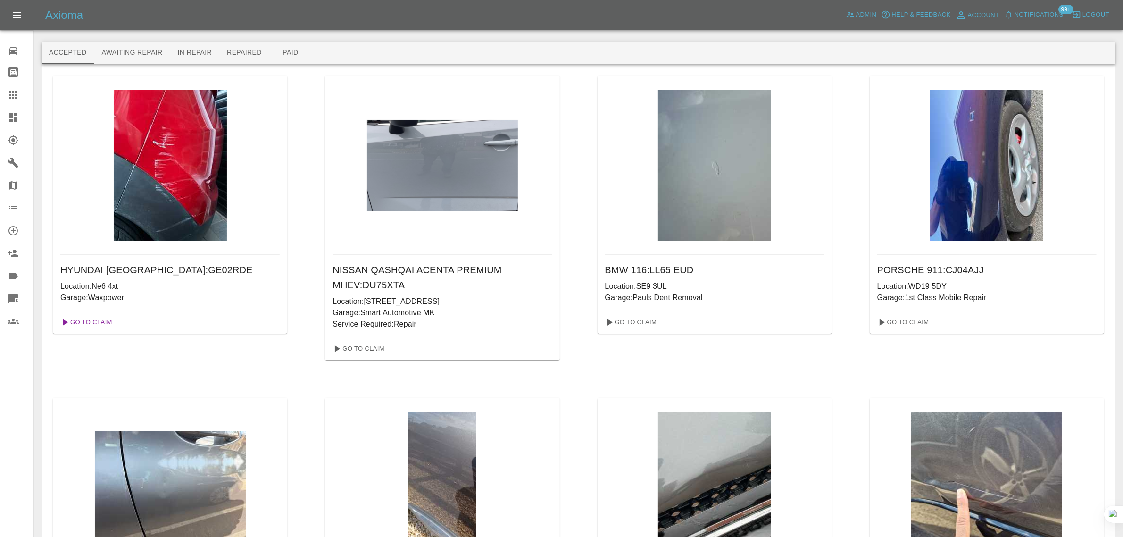
click at [95, 326] on link "Go To Claim" at bounding box center [86, 322] width 58 height 15
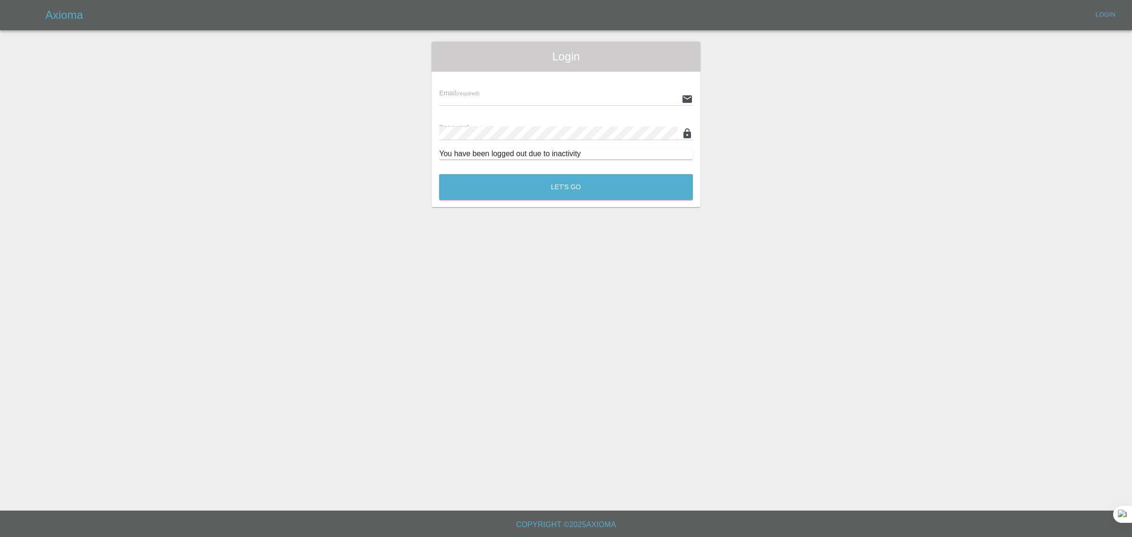
type input "[EMAIL_ADDRESS][DOMAIN_NAME]"
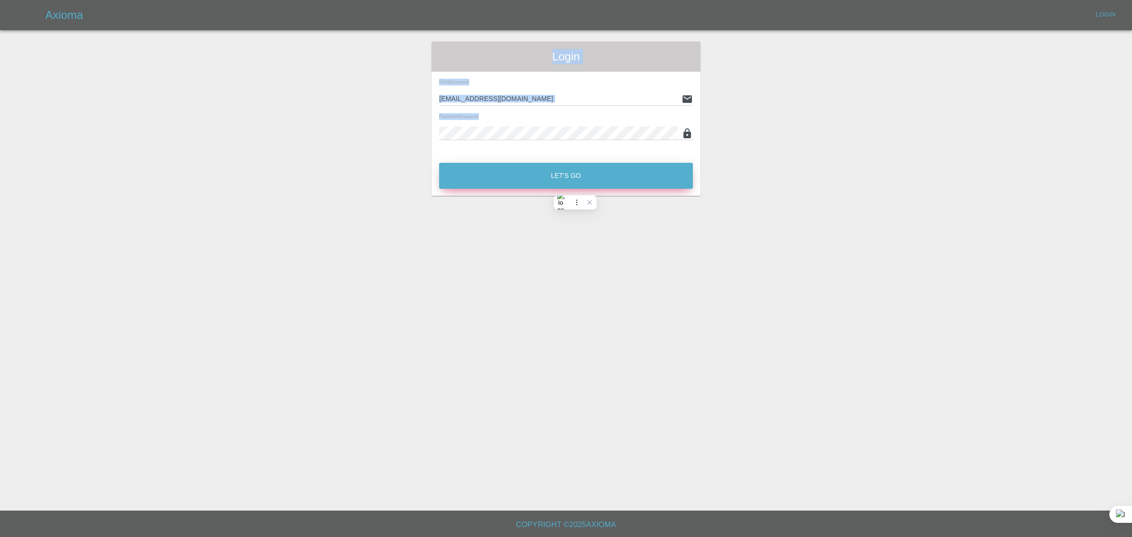
click at [619, 176] on button "Let's Go" at bounding box center [566, 176] width 254 height 26
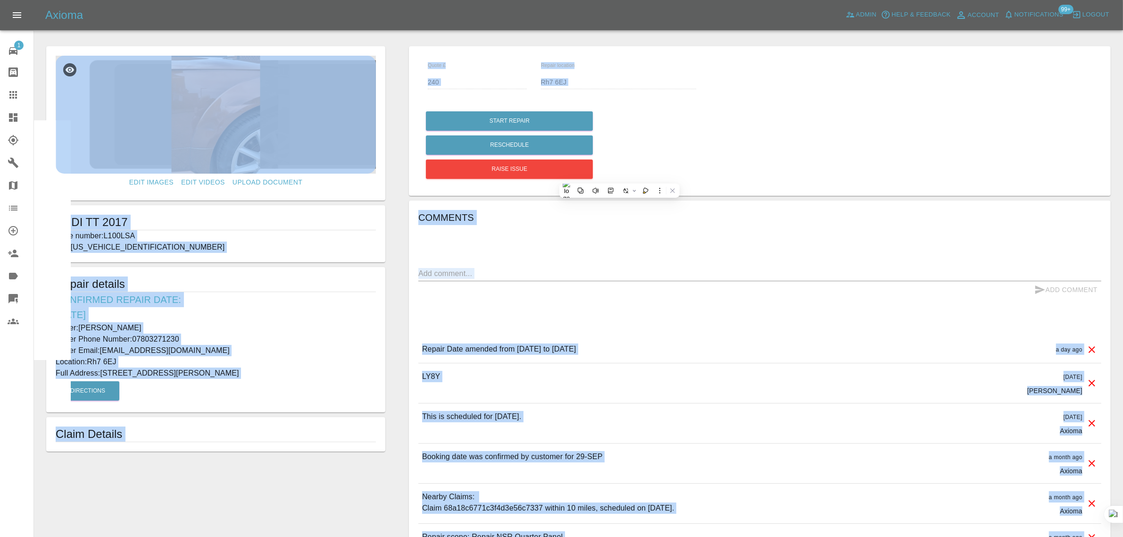
click at [411, 285] on div "Comments x Add Comment Repair Date amended from [DATE] to [DATE] a day ago Repa…" at bounding box center [760, 393] width 702 height 387
click at [387, 279] on form "Edit Images Edit Videos Upload Document AUDI TT 2017 Plate number: L100LSA VIN:…" at bounding box center [216, 248] width 349 height 405
